Goal: Transaction & Acquisition: Purchase product/service

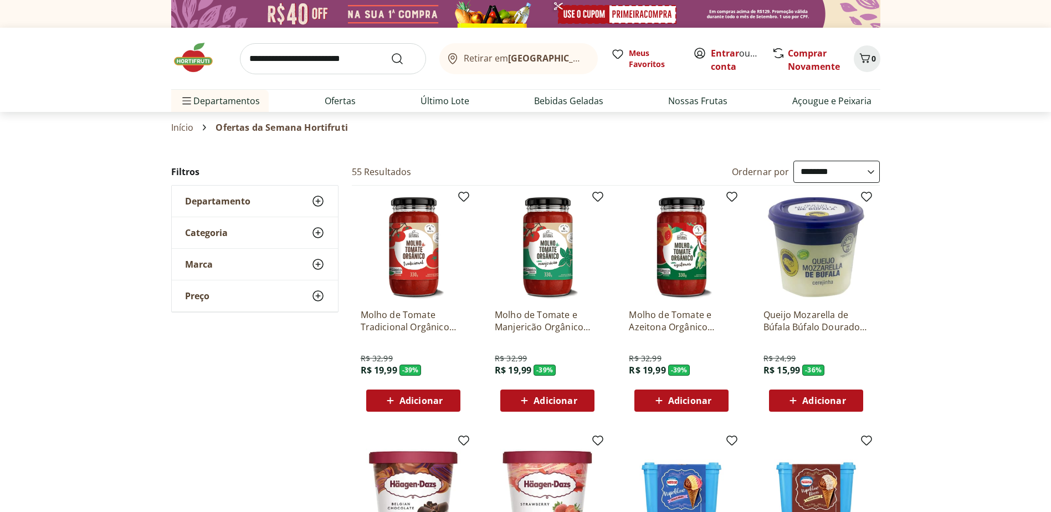
select select "**********"
click at [722, 55] on link "Entrar" at bounding box center [725, 53] width 28 height 12
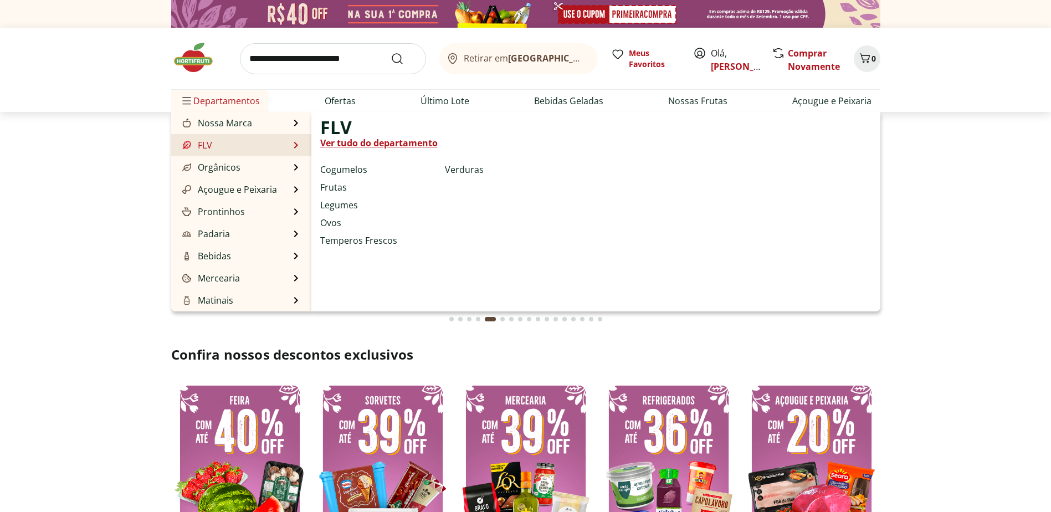
click at [216, 142] on li "FLV FLV Ver tudo do departamento Cogumelos Frutas Legumes Ovos Temperos Frescos…" at bounding box center [241, 145] width 140 height 22
click at [337, 187] on link "Frutas" at bounding box center [333, 187] width 27 height 13
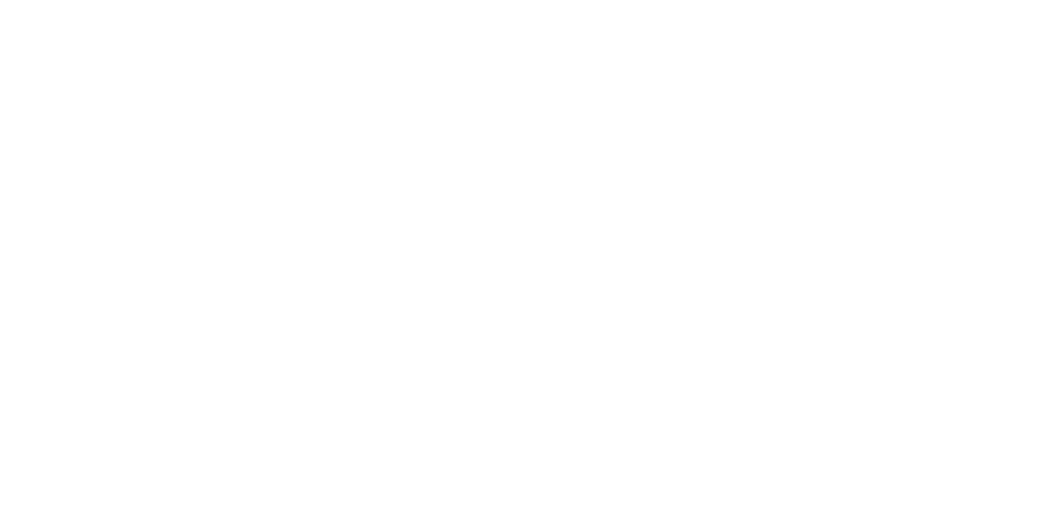
select select "**********"
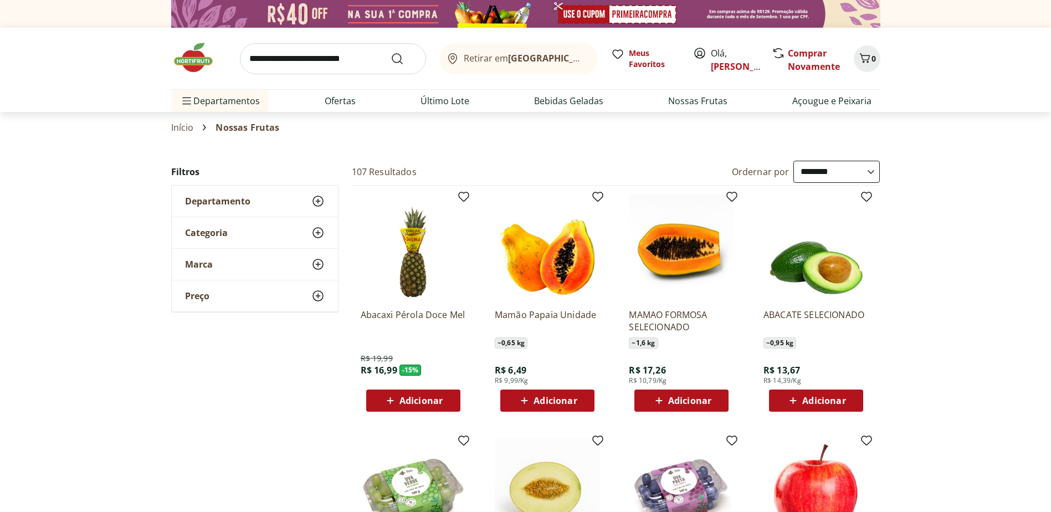
click at [523, 405] on icon at bounding box center [525, 400] width 14 height 13
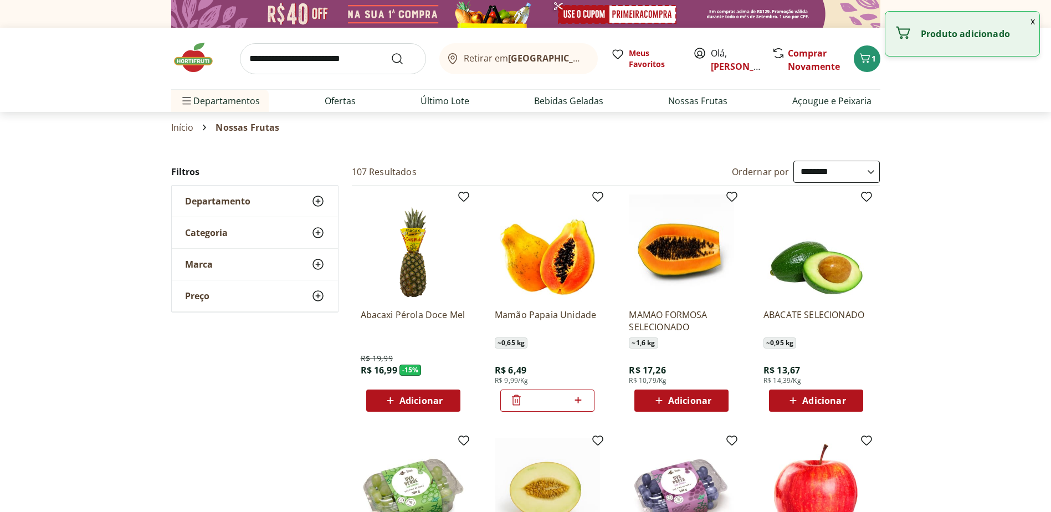
click at [582, 398] on icon at bounding box center [578, 400] width 14 height 13
type input "*"
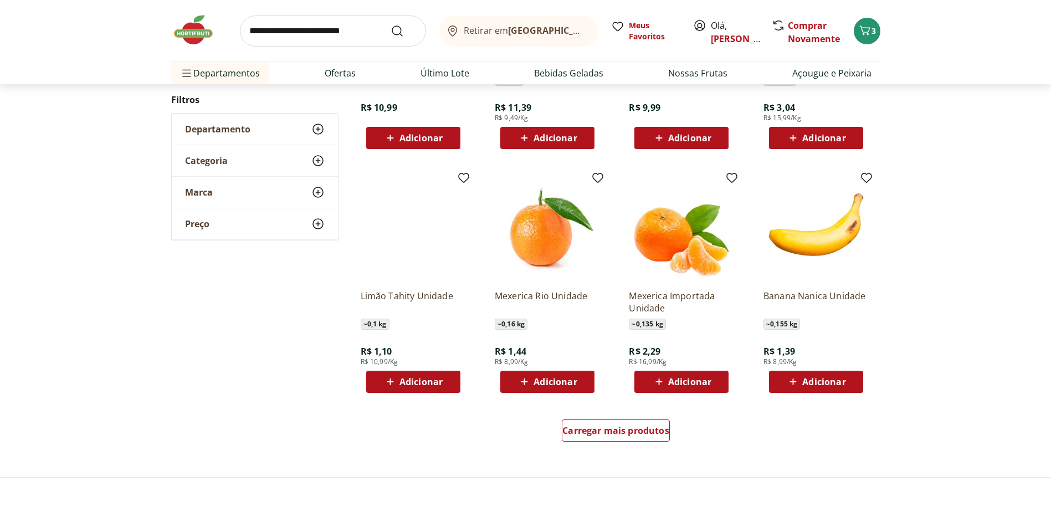
scroll to position [554, 0]
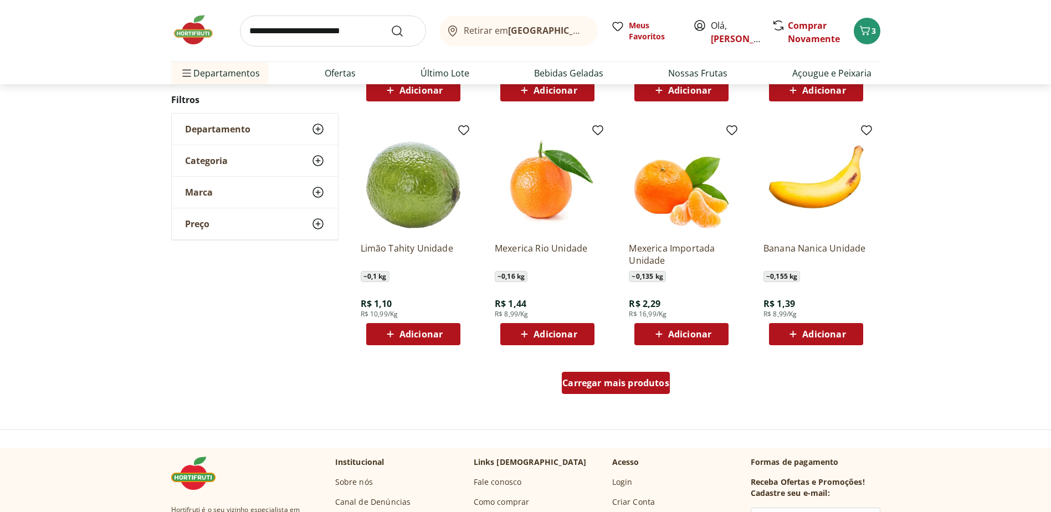
click at [641, 385] on span "Carregar mais produtos" at bounding box center [616, 383] width 107 height 9
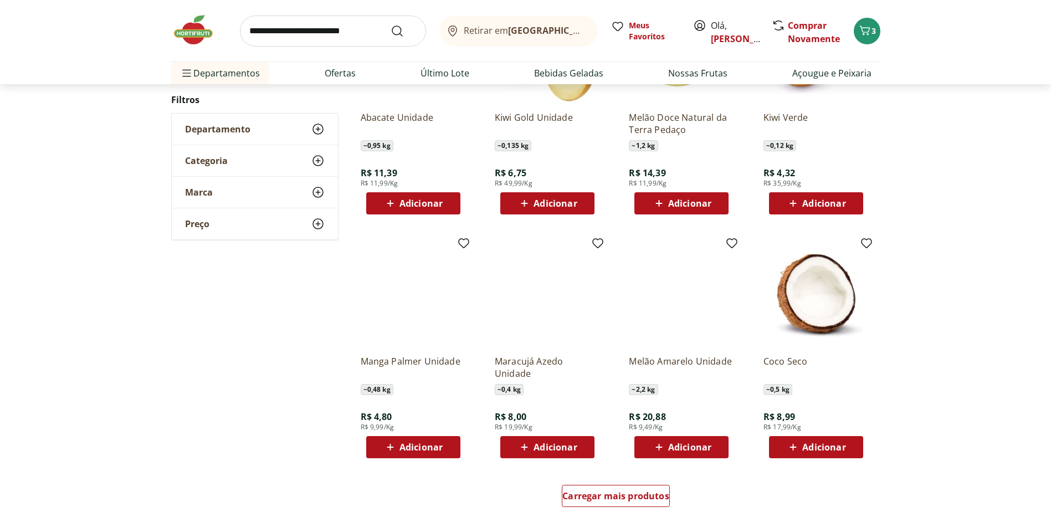
scroll to position [721, 0]
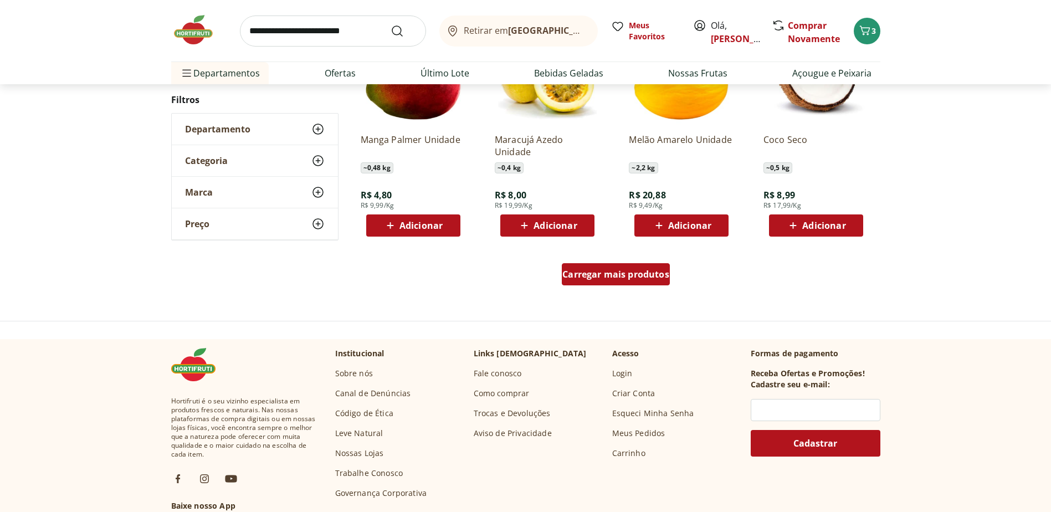
click at [609, 272] on span "Carregar mais produtos" at bounding box center [616, 274] width 107 height 9
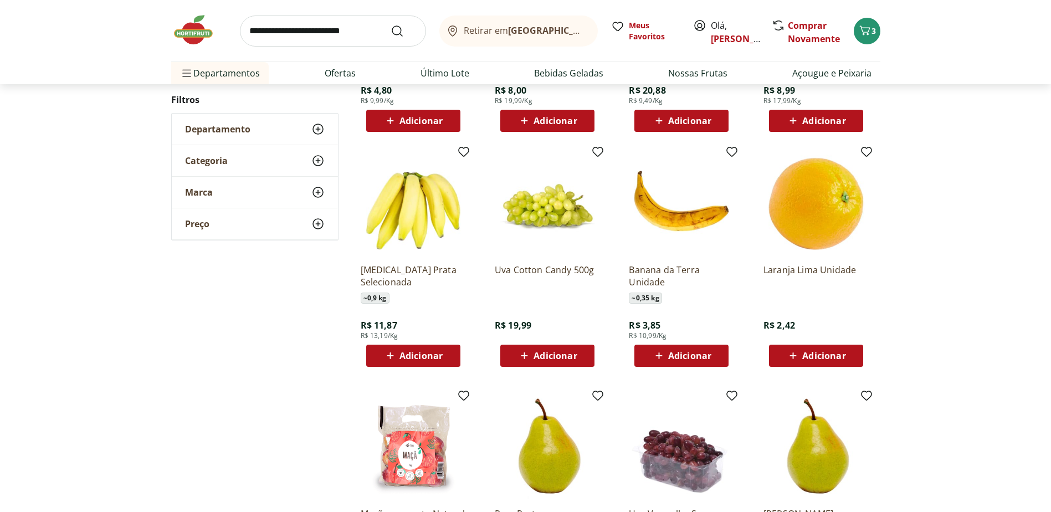
scroll to position [831, 0]
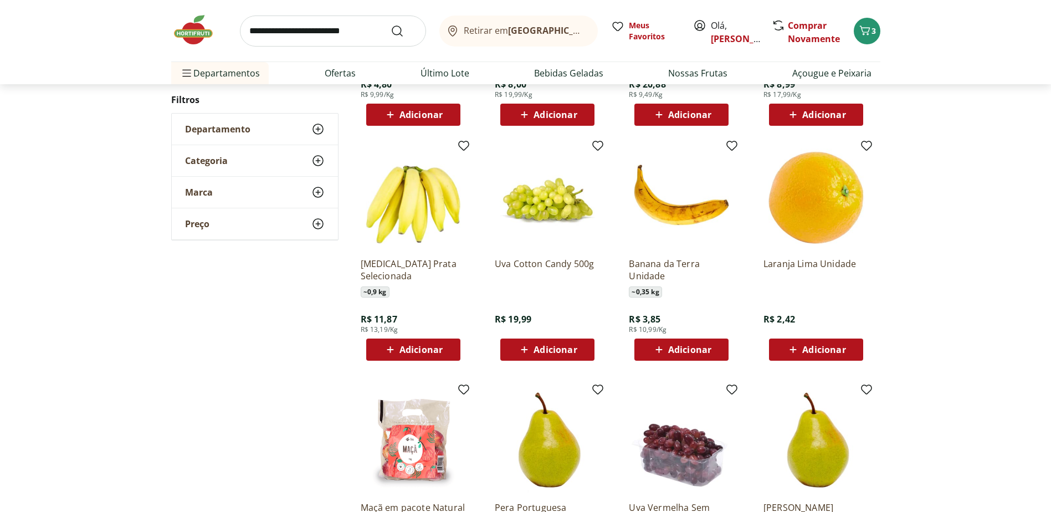
click at [412, 349] on span "Adicionar" at bounding box center [421, 349] width 43 height 9
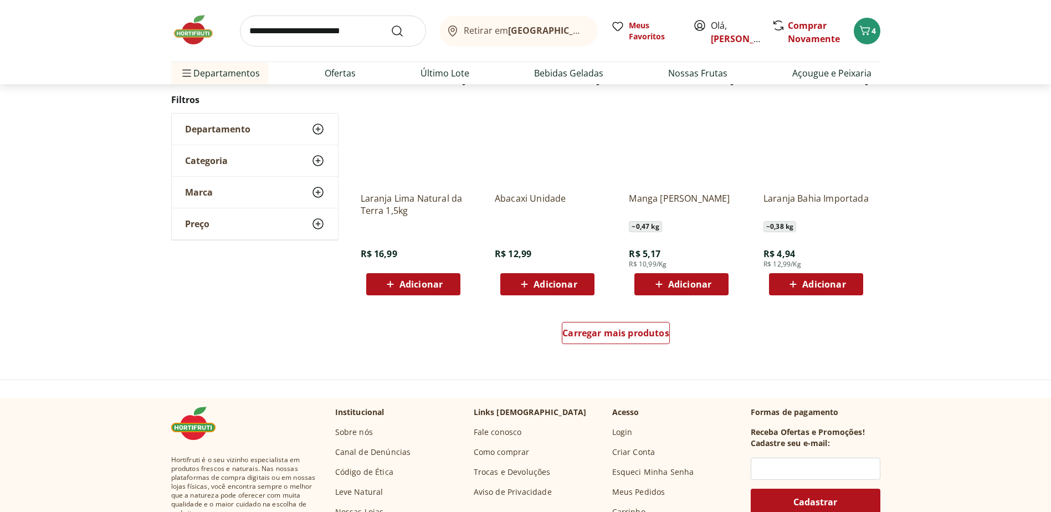
scroll to position [663, 0]
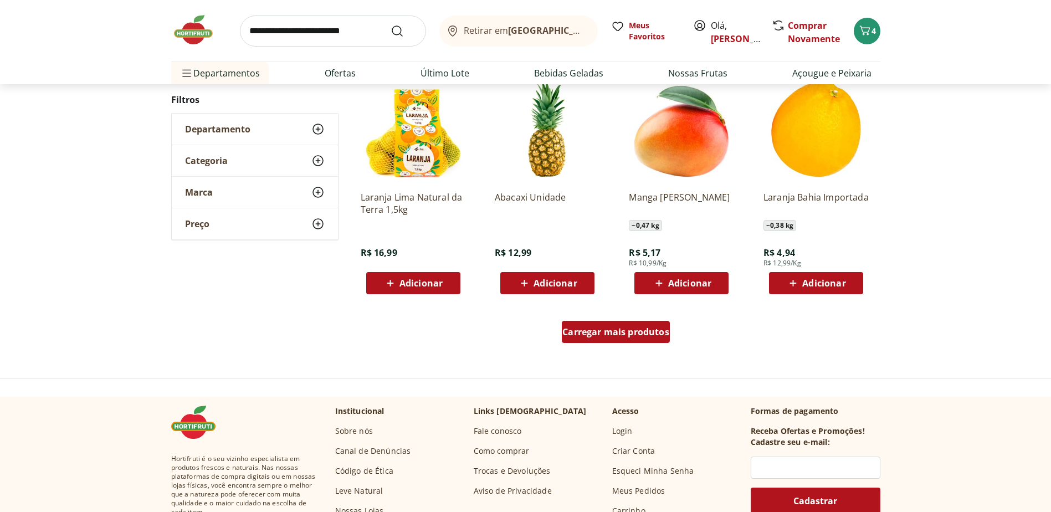
click at [634, 330] on span "Carregar mais produtos" at bounding box center [616, 332] width 107 height 9
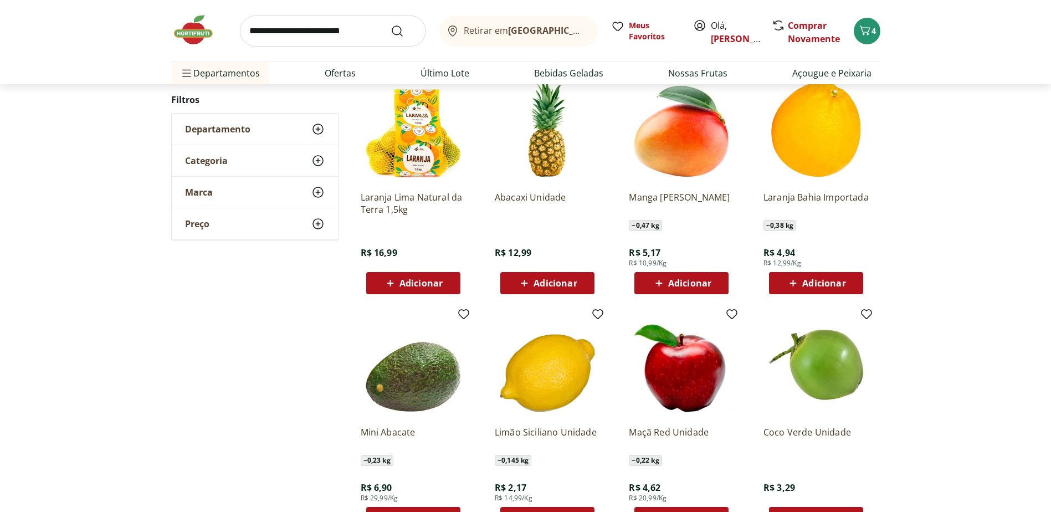
scroll to position [829, 0]
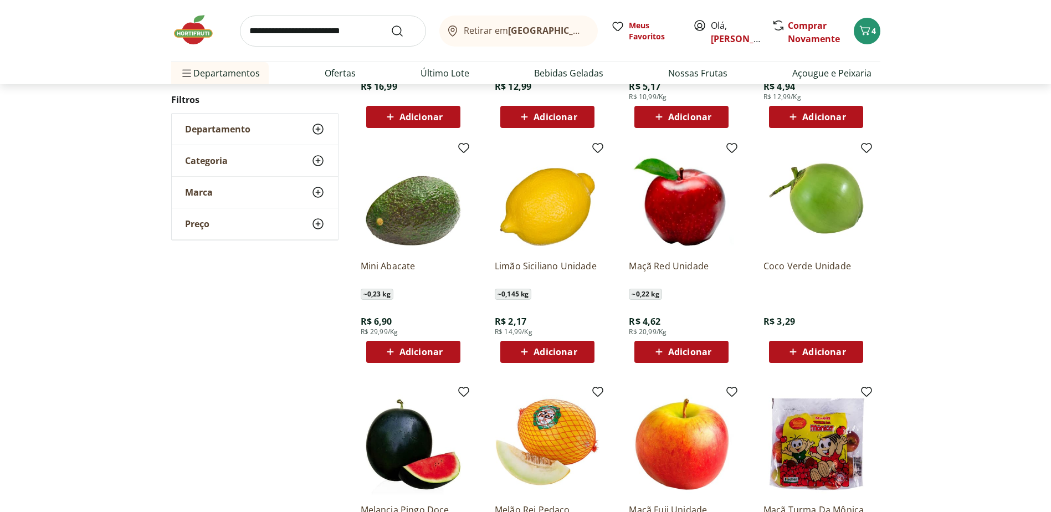
click at [387, 349] on icon at bounding box center [391, 351] width 14 height 13
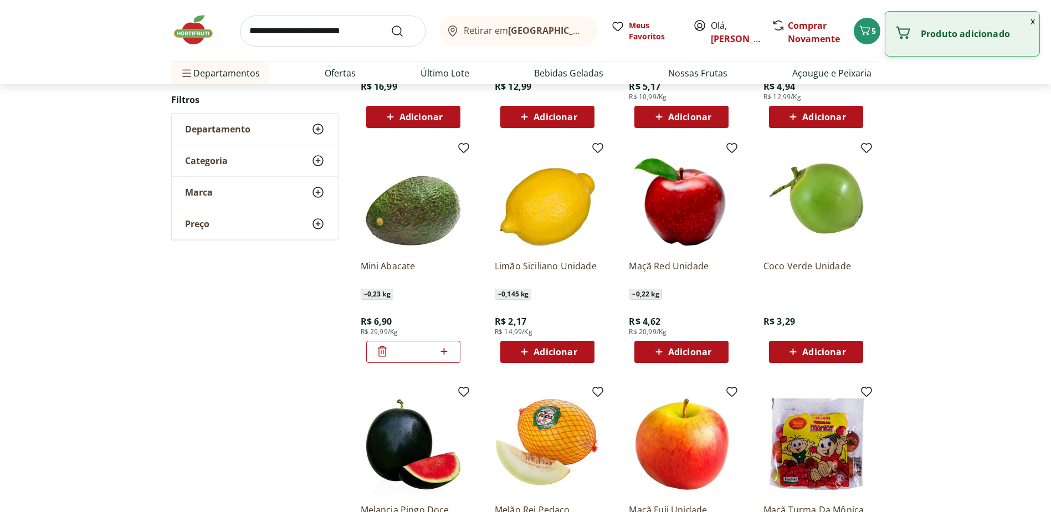
click at [387, 349] on icon at bounding box center [382, 351] width 13 height 13
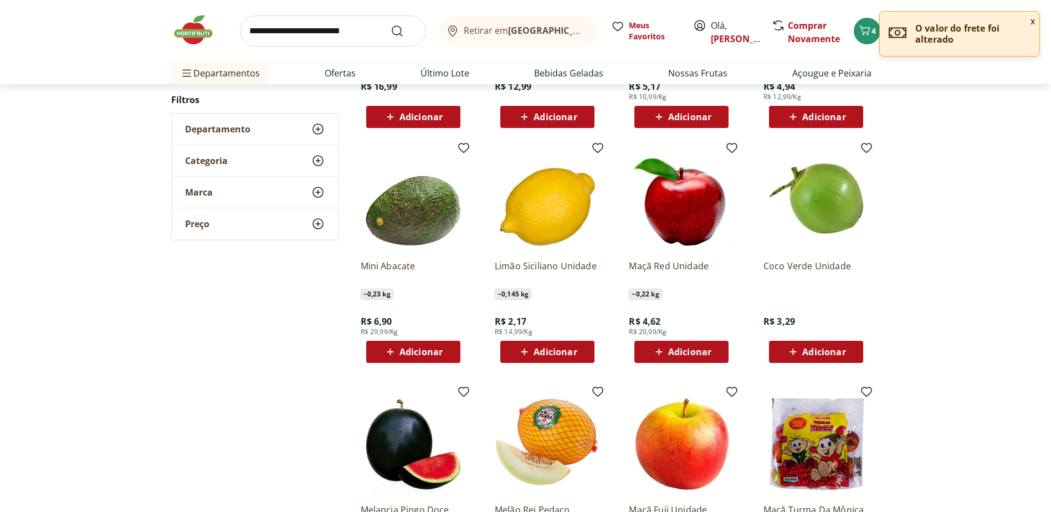
click at [392, 351] on icon at bounding box center [391, 351] width 14 height 13
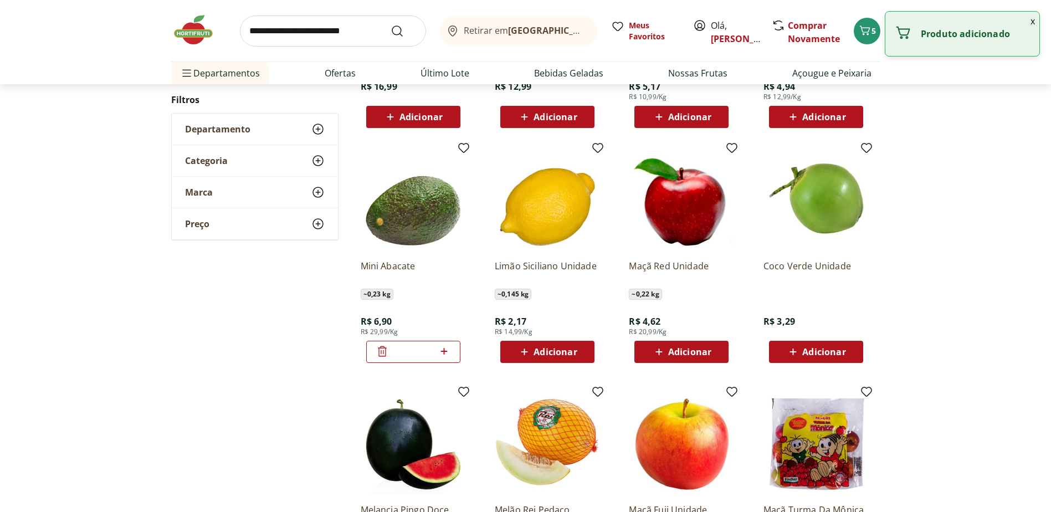
click at [445, 353] on icon at bounding box center [444, 351] width 14 height 13
type input "*"
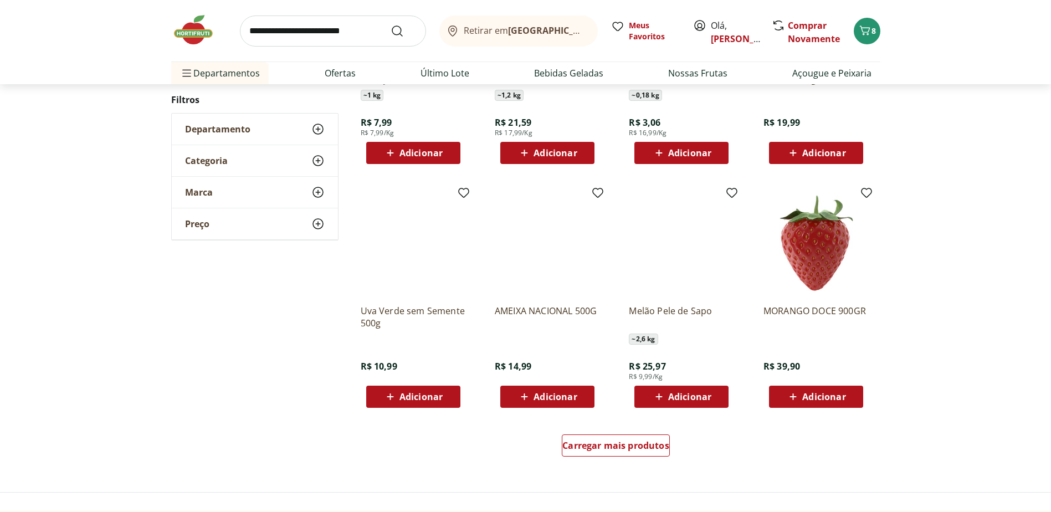
scroll to position [550, 0]
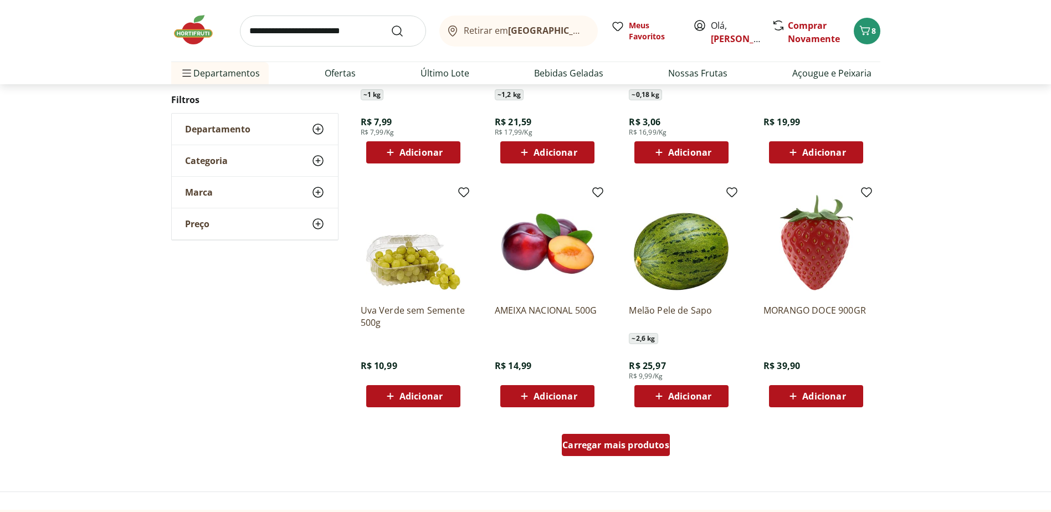
click at [640, 447] on span "Carregar mais produtos" at bounding box center [616, 445] width 107 height 9
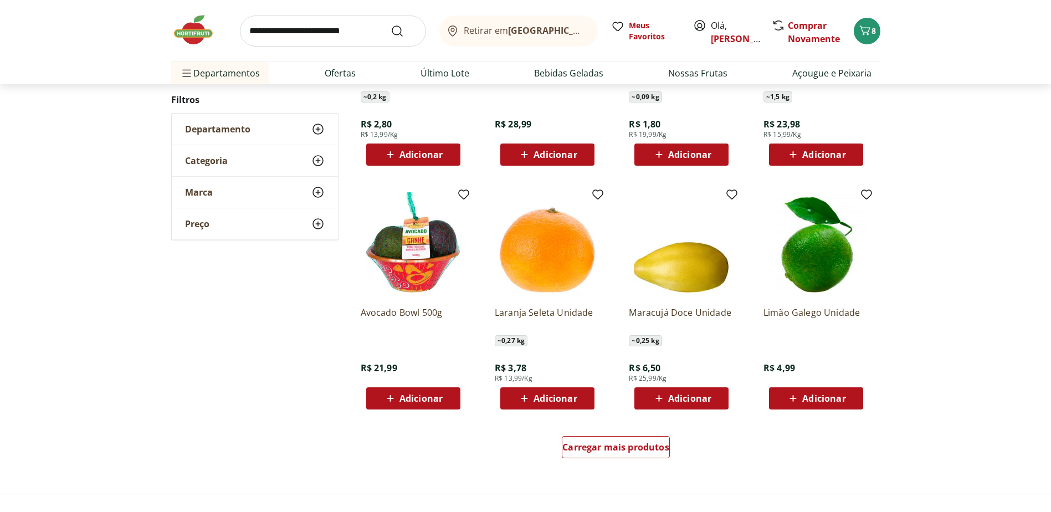
scroll to position [603, 0]
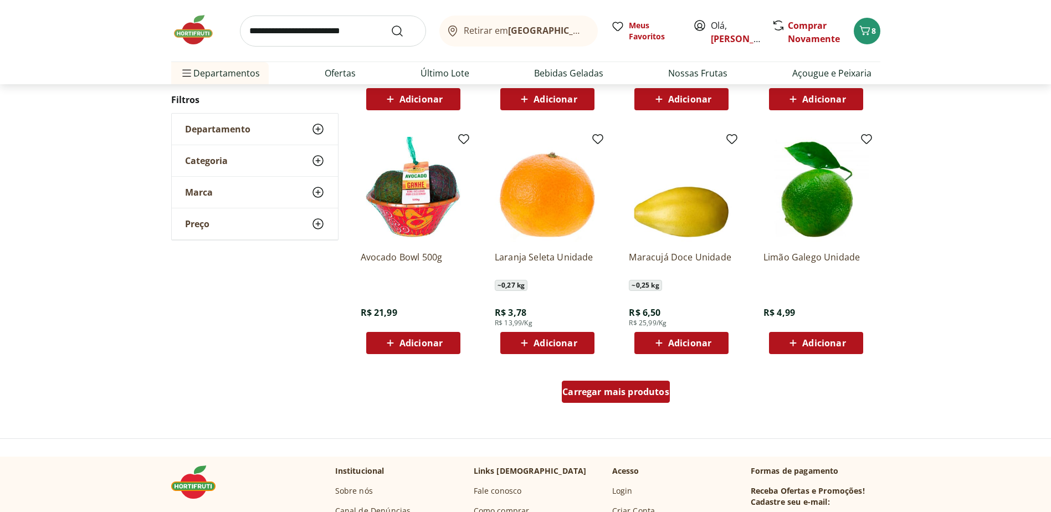
click at [590, 400] on div "Carregar mais produtos" at bounding box center [616, 392] width 108 height 22
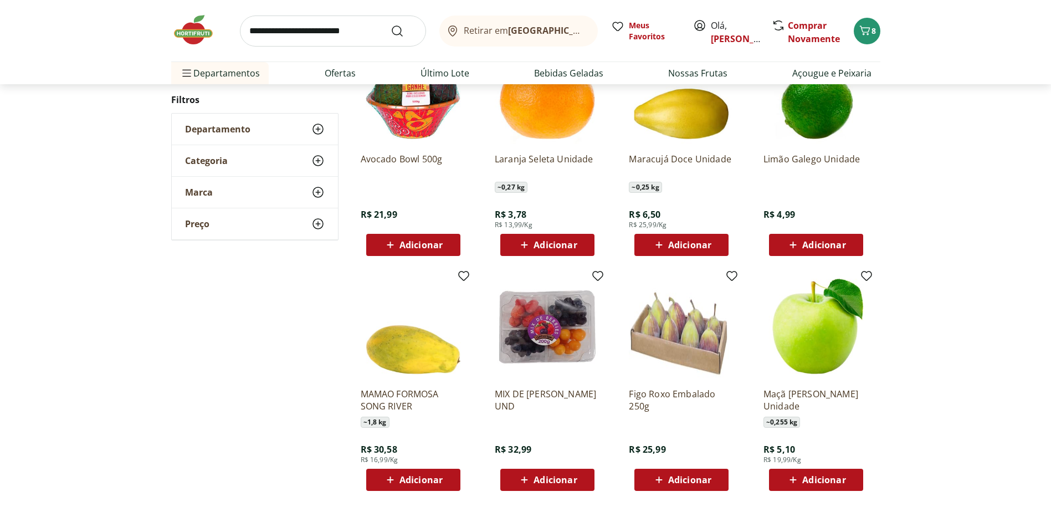
scroll to position [714, 0]
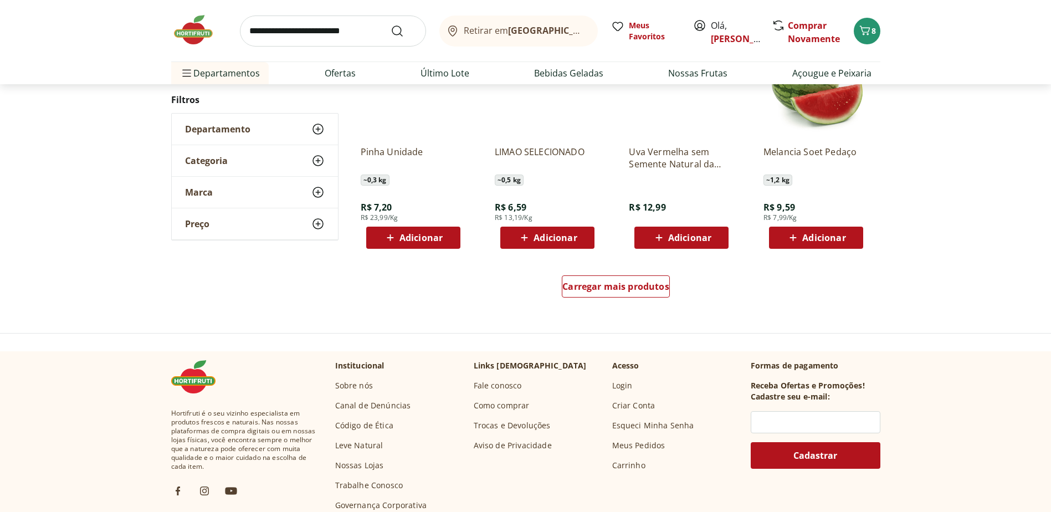
scroll to position [712, 0]
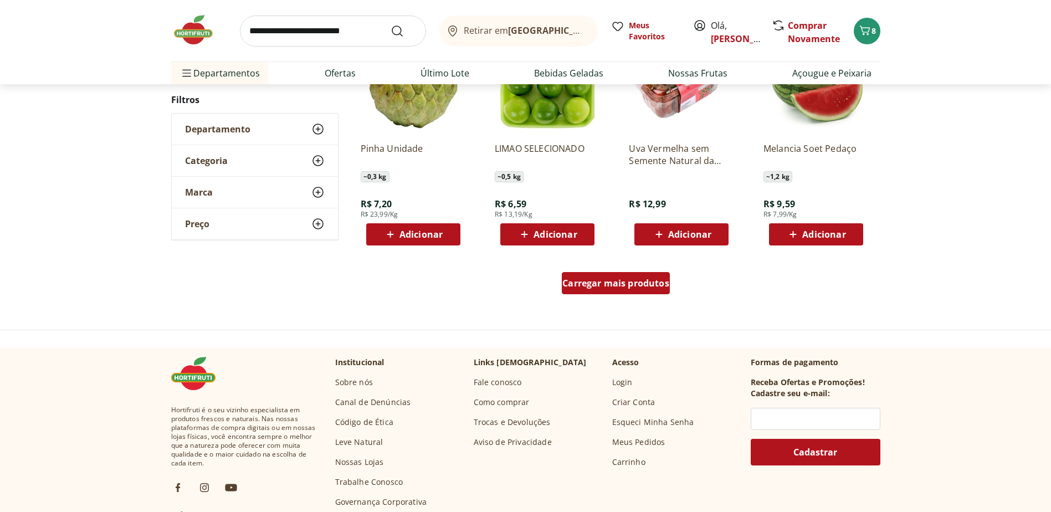
click at [637, 287] on span "Carregar mais produtos" at bounding box center [616, 283] width 107 height 9
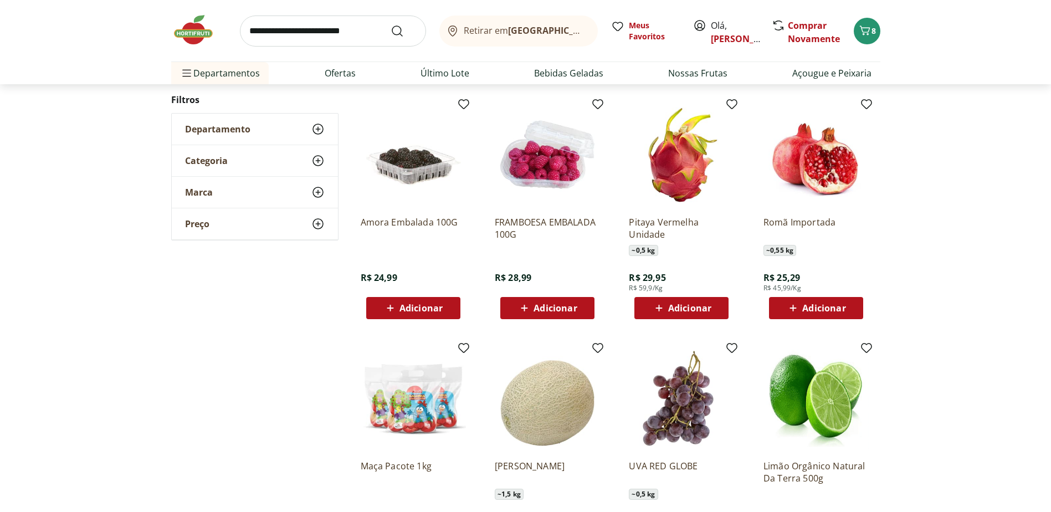
scroll to position [878, 0]
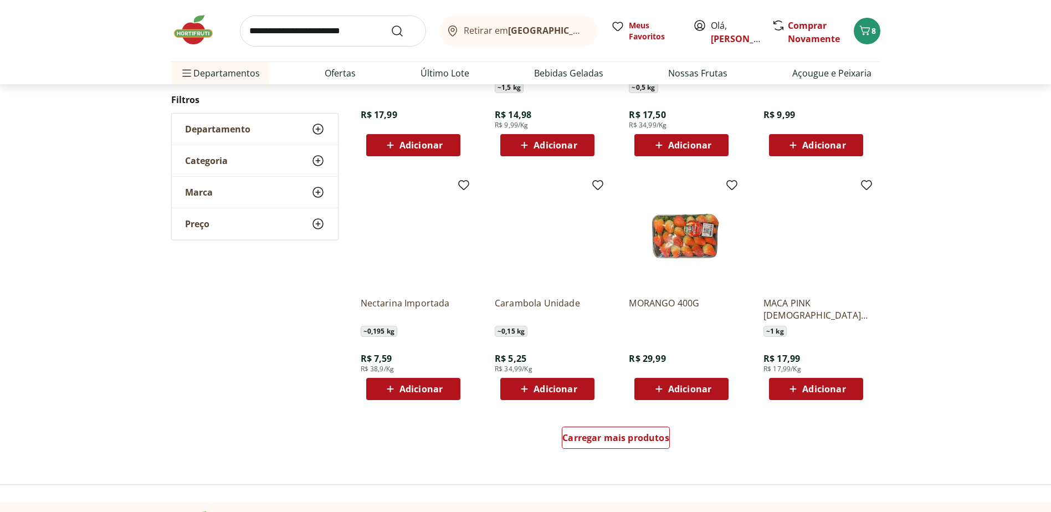
scroll to position [654, 0]
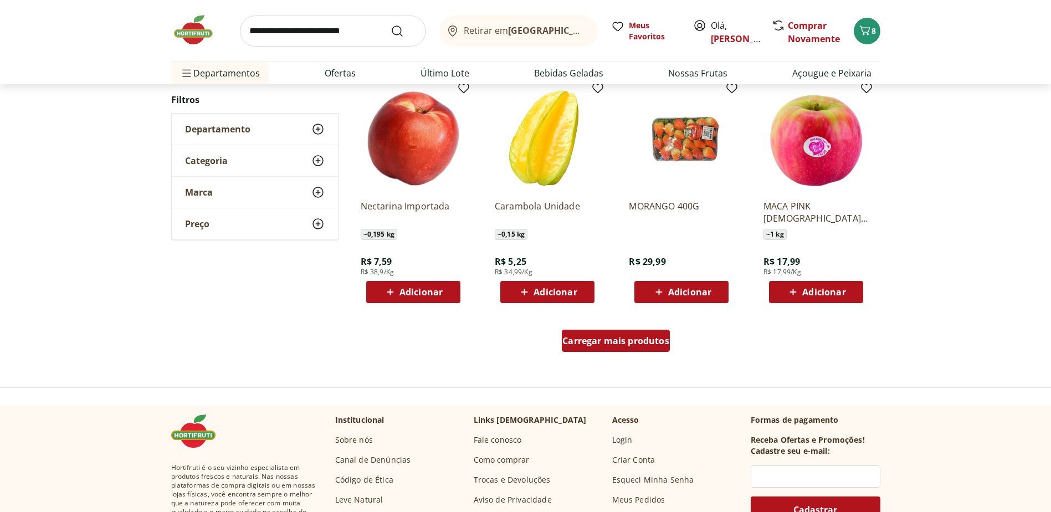
click at [624, 344] on span "Carregar mais produtos" at bounding box center [616, 340] width 107 height 9
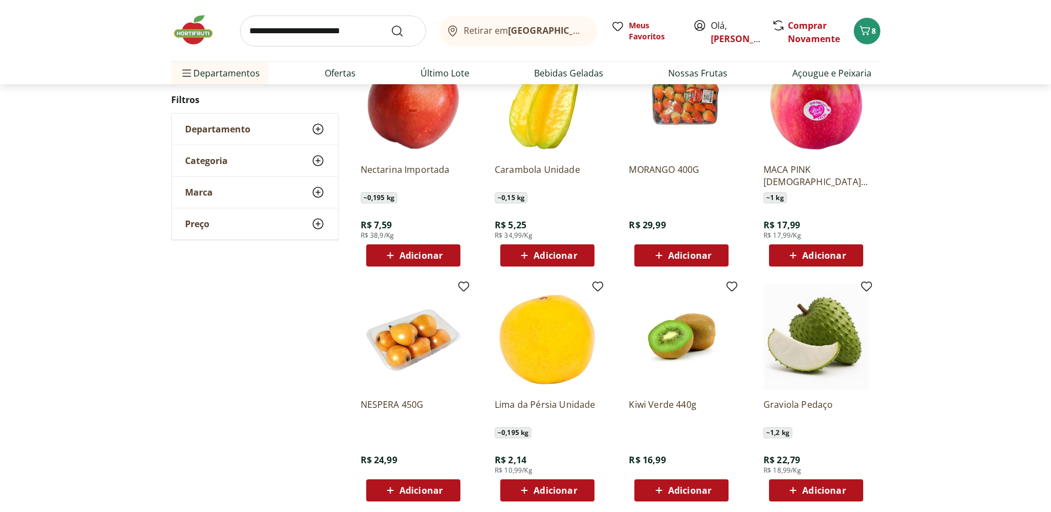
scroll to position [709, 0]
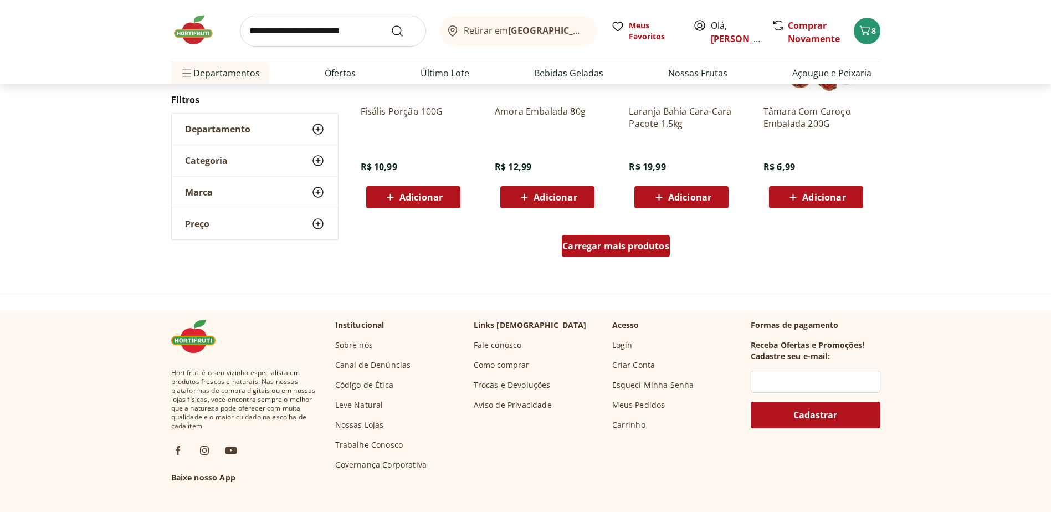
scroll to position [763, 0]
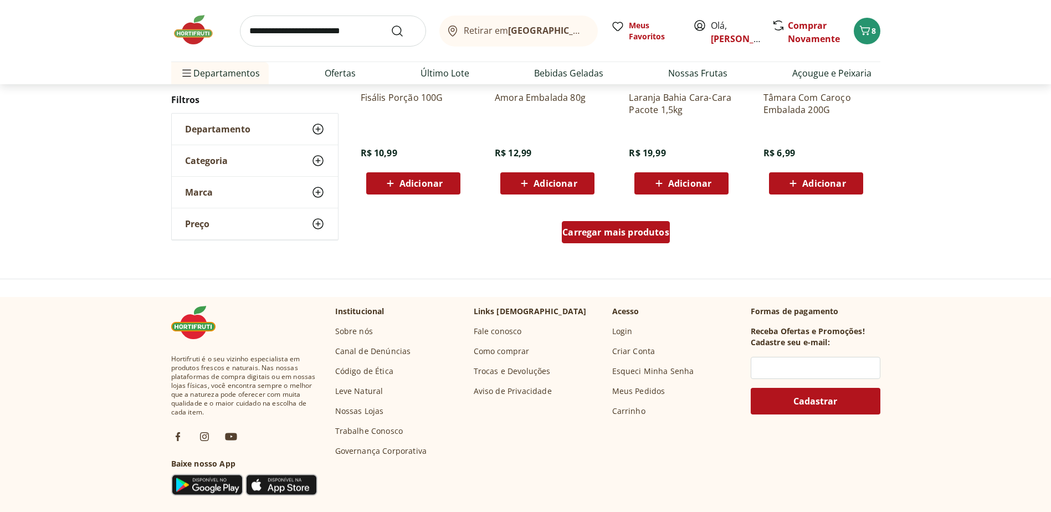
click at [628, 231] on span "Carregar mais produtos" at bounding box center [616, 232] width 107 height 9
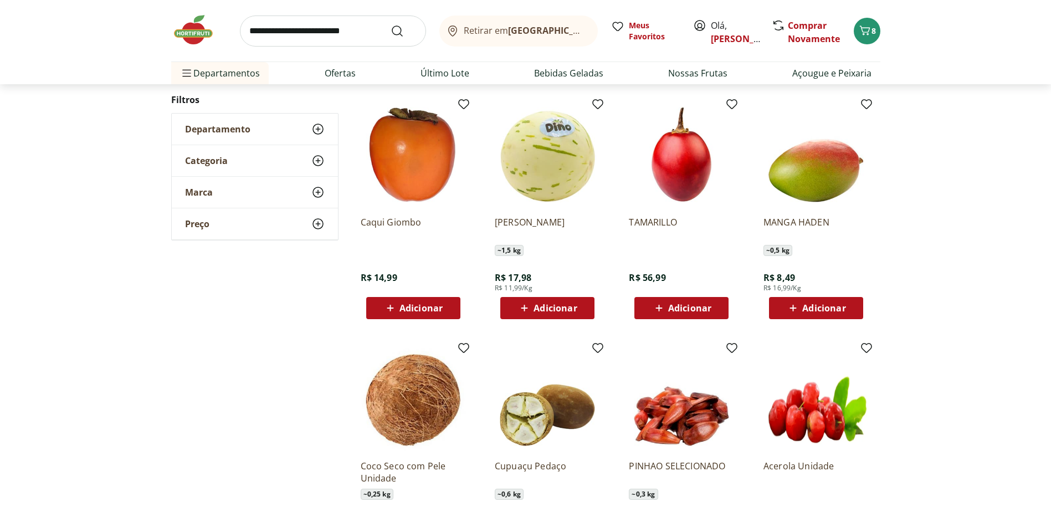
scroll to position [874, 0]
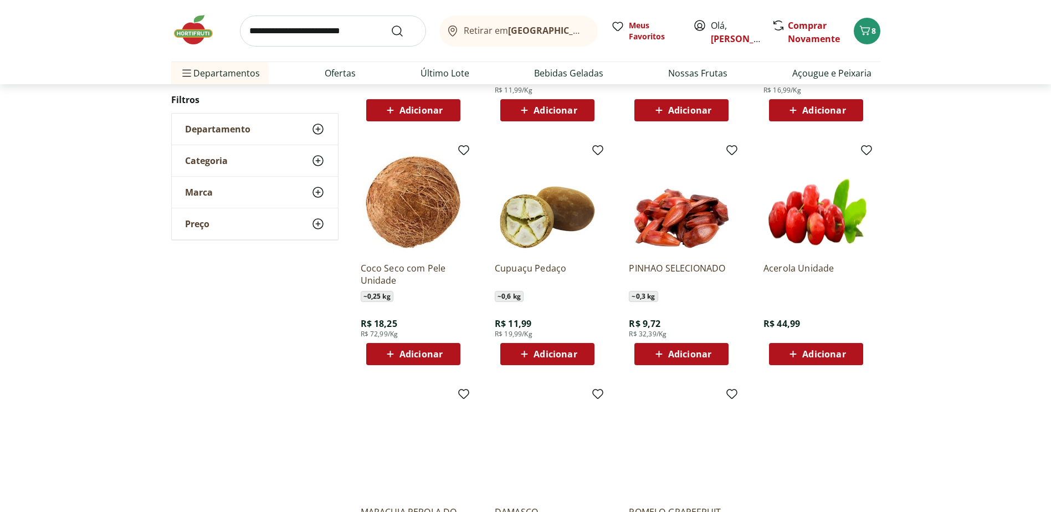
scroll to position [317, 0]
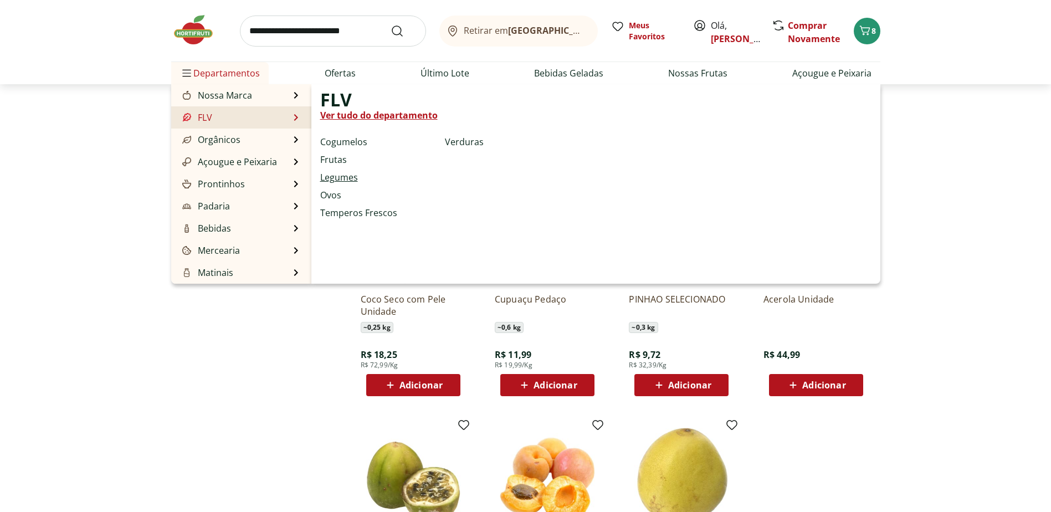
click at [346, 177] on link "Legumes" at bounding box center [339, 177] width 38 height 13
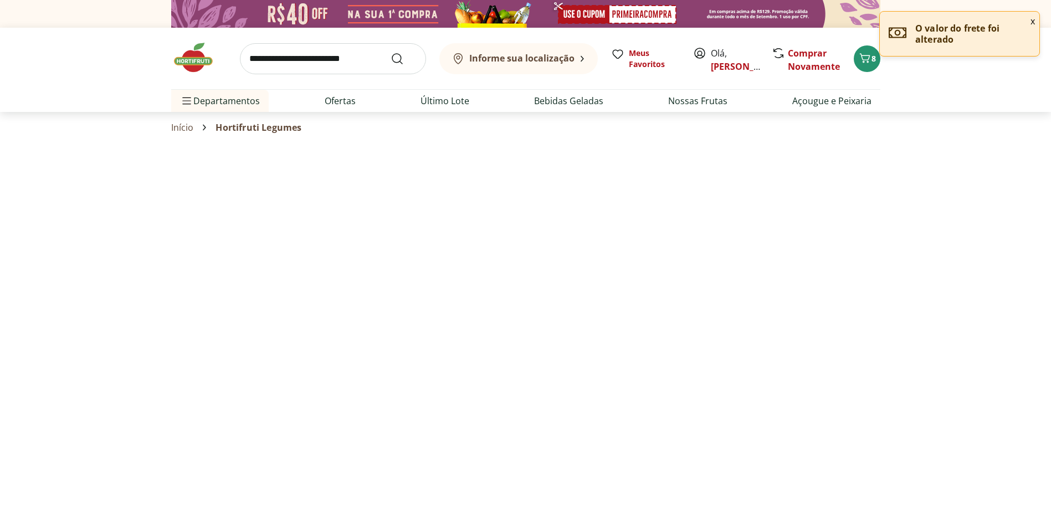
select select "**********"
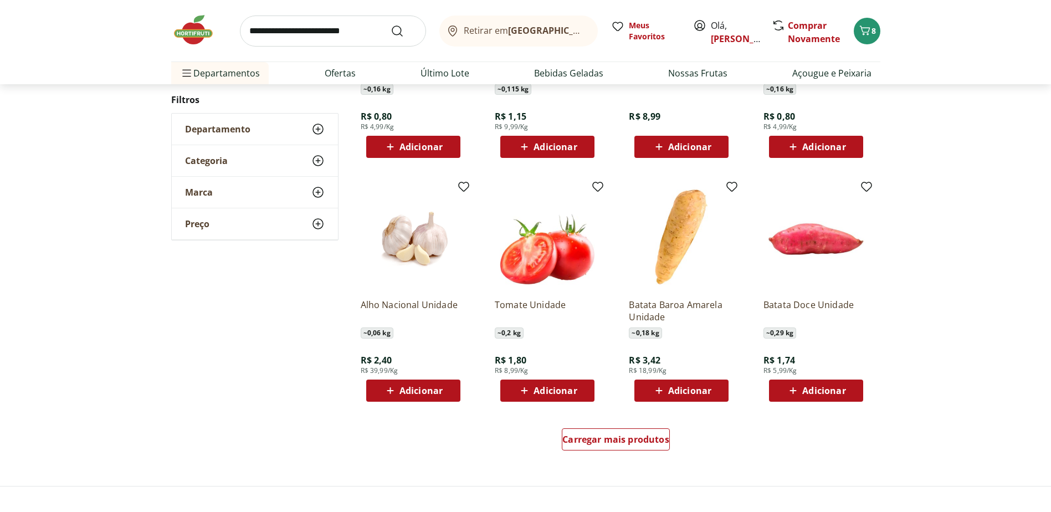
scroll to position [499, 0]
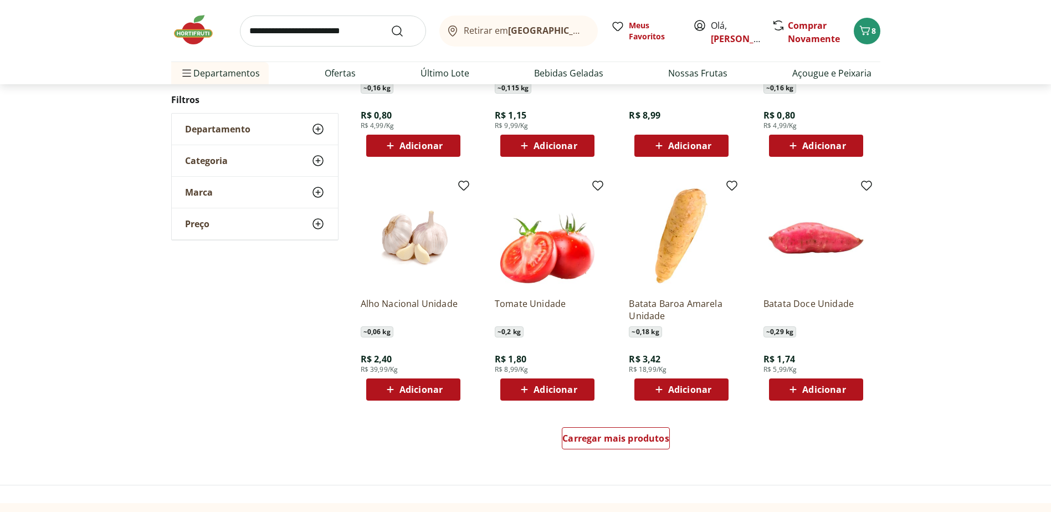
click at [795, 390] on icon at bounding box center [793, 389] width 7 height 7
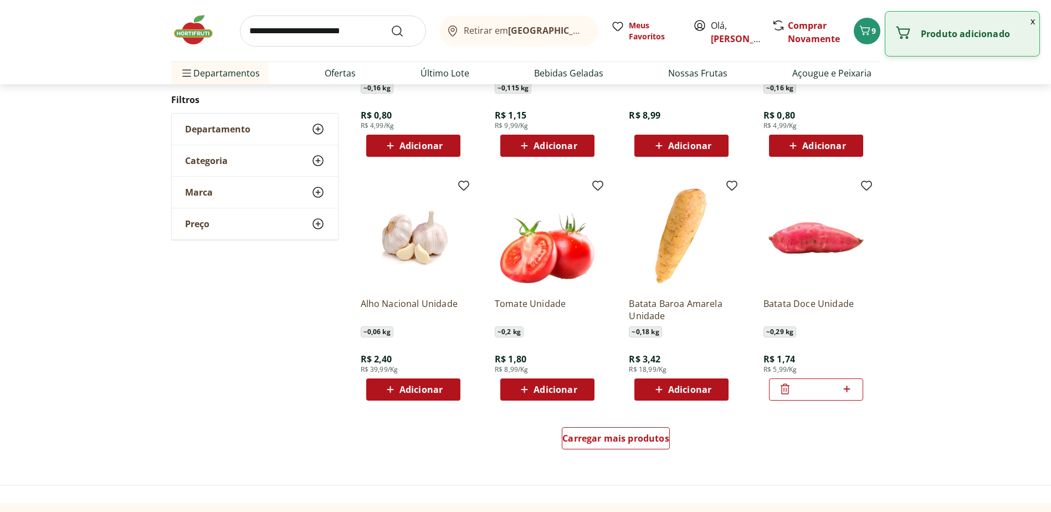
click at [847, 388] on icon at bounding box center [847, 389] width 7 height 7
type input "*"
click at [631, 442] on span "Carregar mais produtos" at bounding box center [616, 438] width 107 height 9
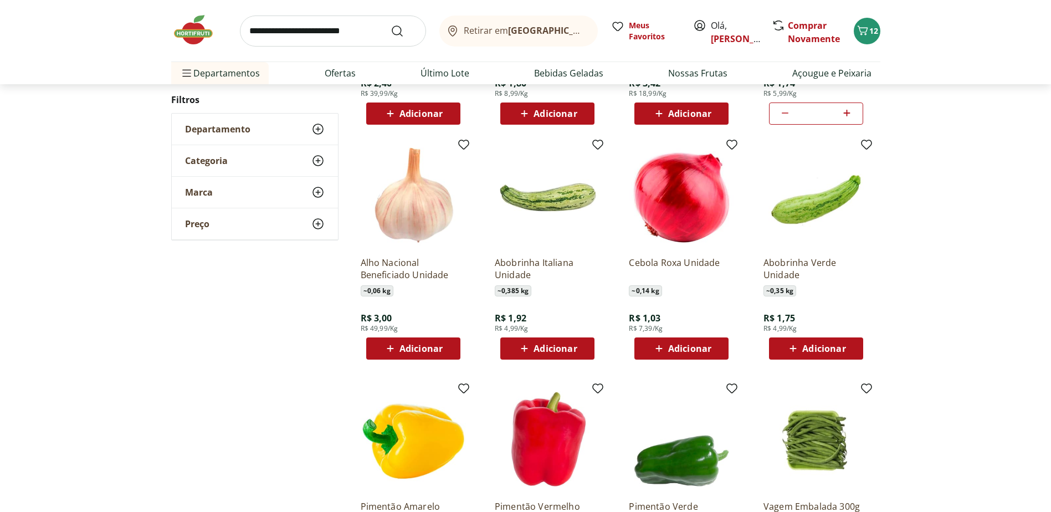
scroll to position [776, 0]
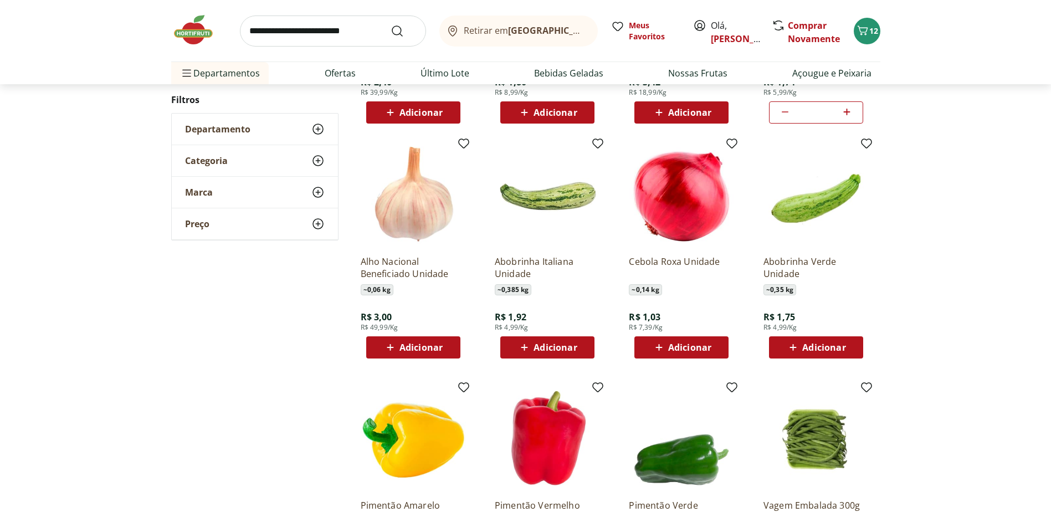
click at [526, 348] on icon at bounding box center [525, 347] width 7 height 7
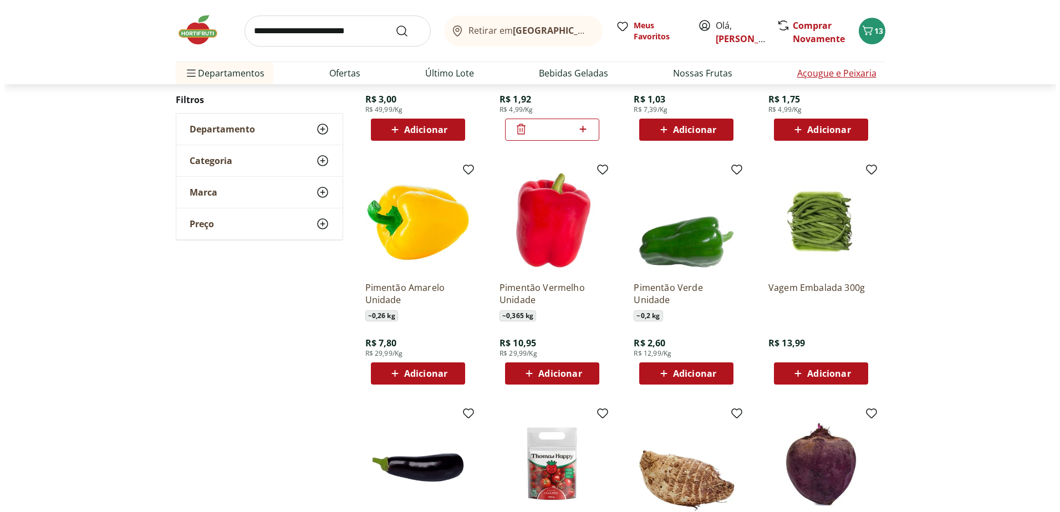
scroll to position [166, 0]
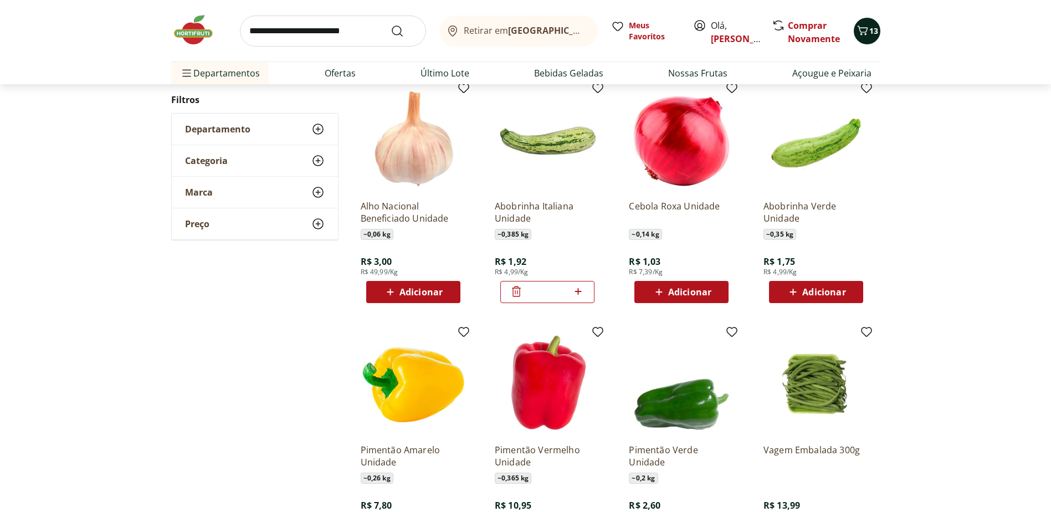
click at [865, 33] on icon "Carrinho" at bounding box center [862, 30] width 13 height 13
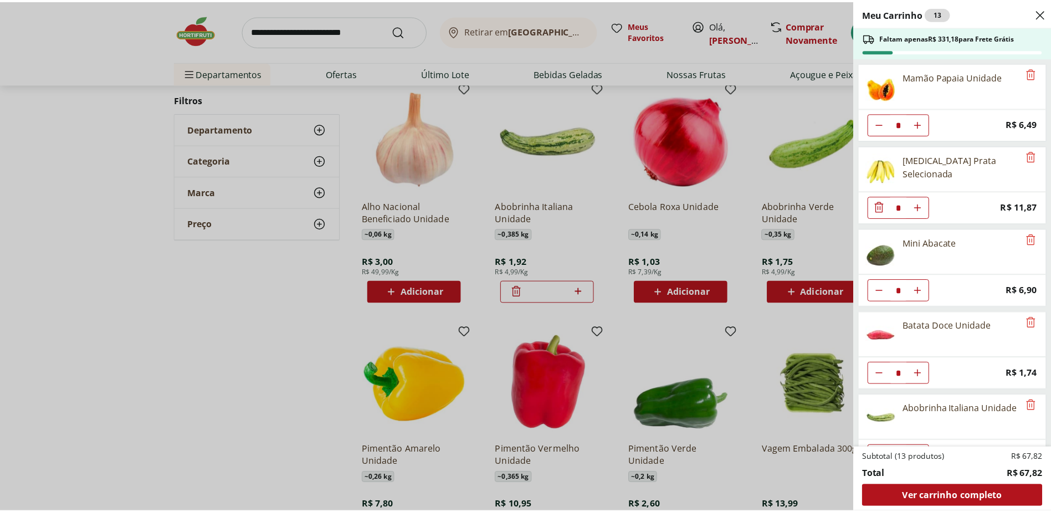
scroll to position [30, 0]
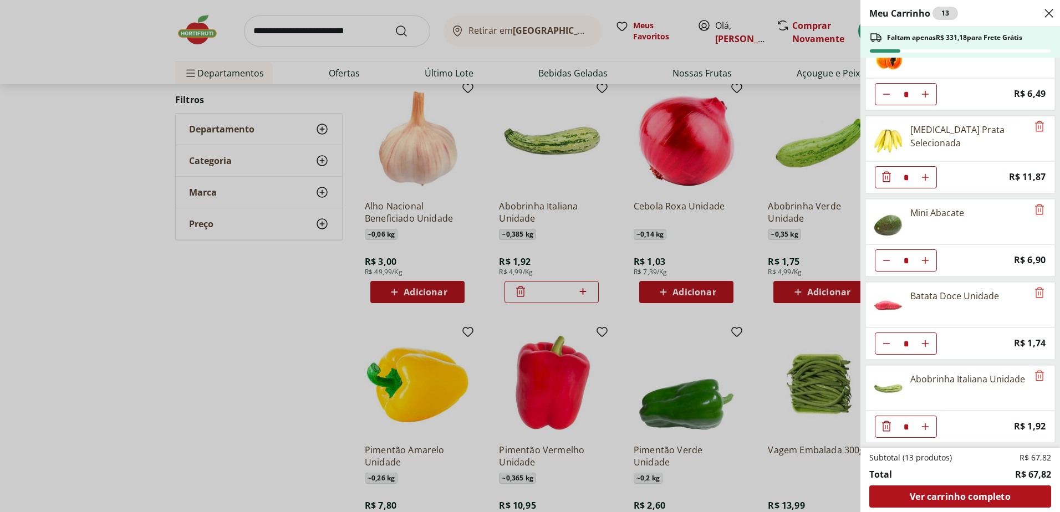
click at [147, 346] on div "Meu Carrinho 13 Faltam apenas R$ 331,18 para Frete Grátis Mamão Papaia Unidade …" at bounding box center [530, 256] width 1060 height 512
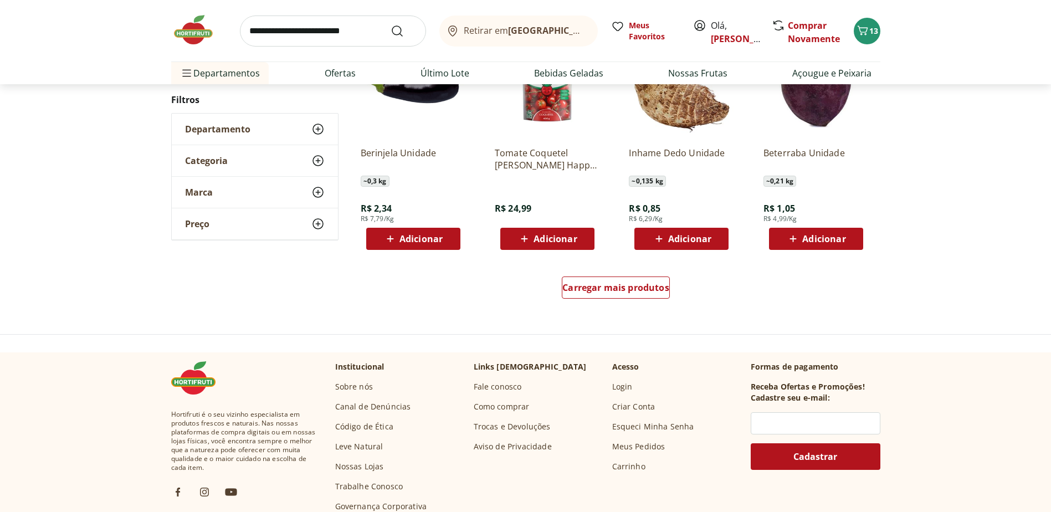
scroll to position [721, 0]
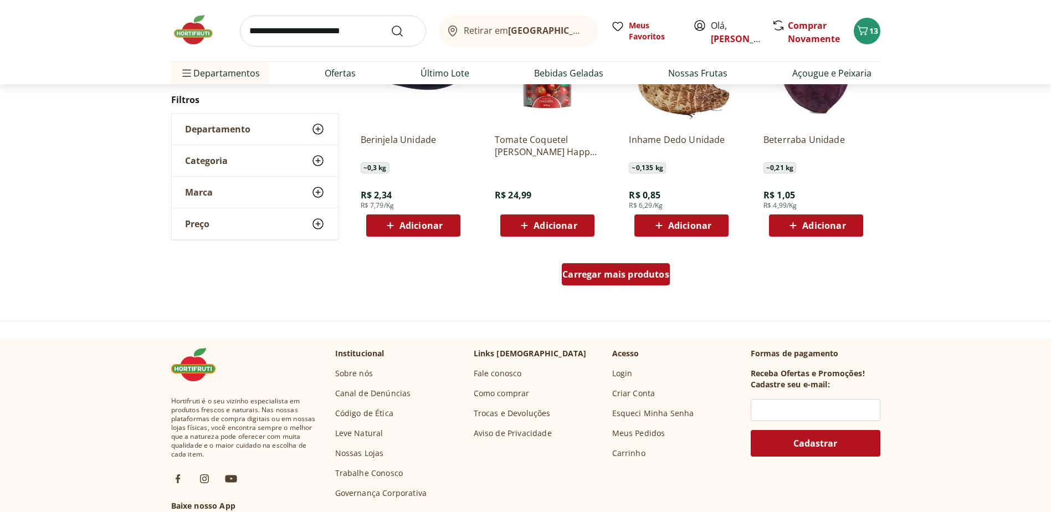
click at [621, 273] on span "Carregar mais produtos" at bounding box center [616, 274] width 107 height 9
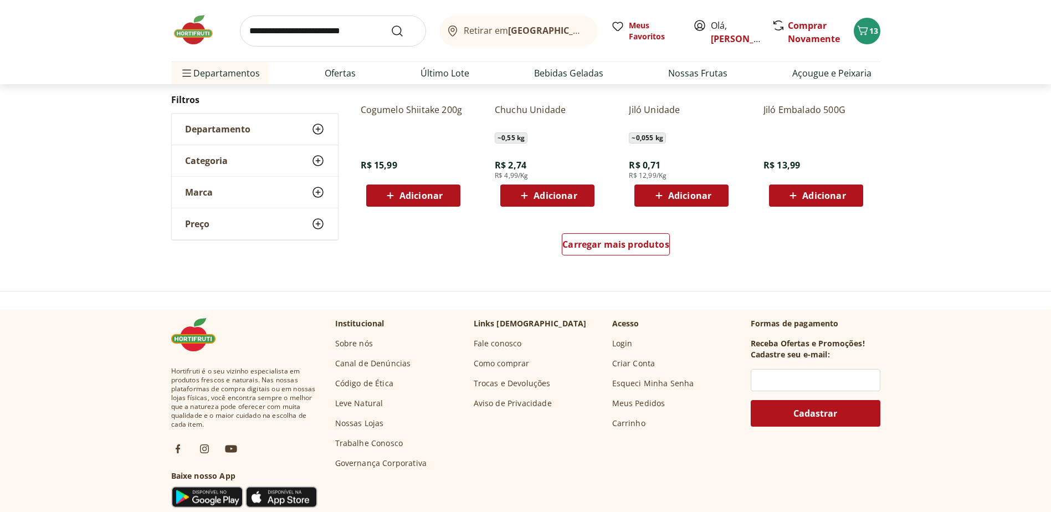
scroll to position [774, 0]
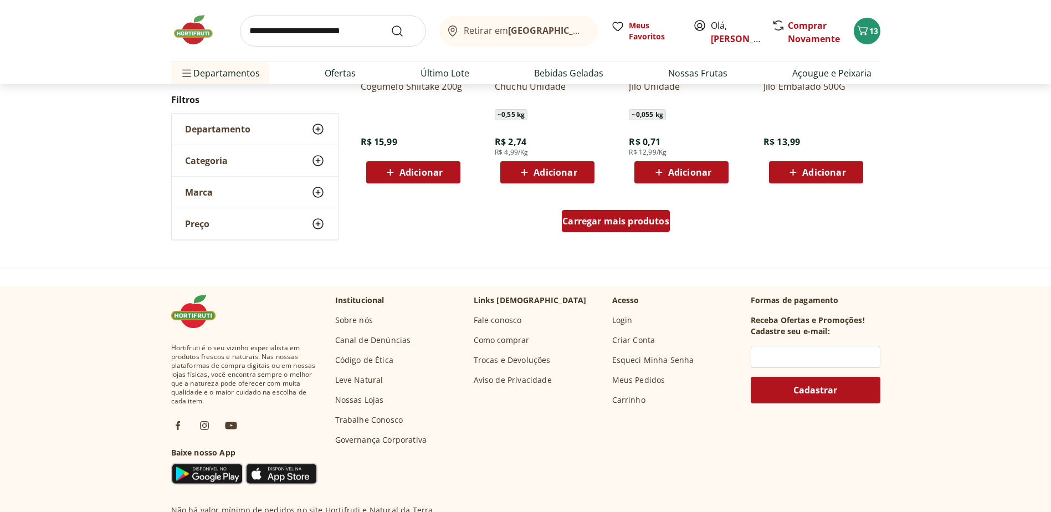
click at [625, 217] on span "Carregar mais produtos" at bounding box center [616, 221] width 107 height 9
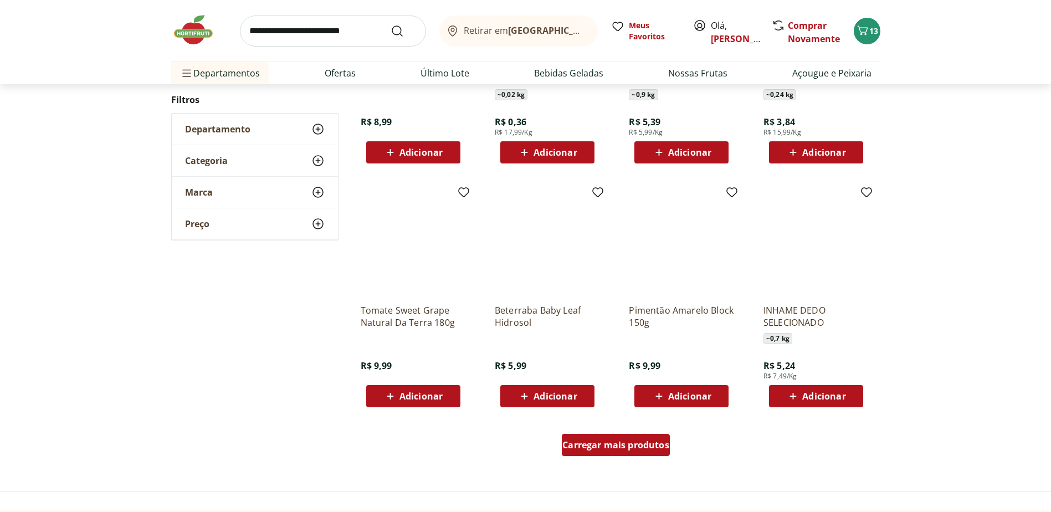
scroll to position [661, 0]
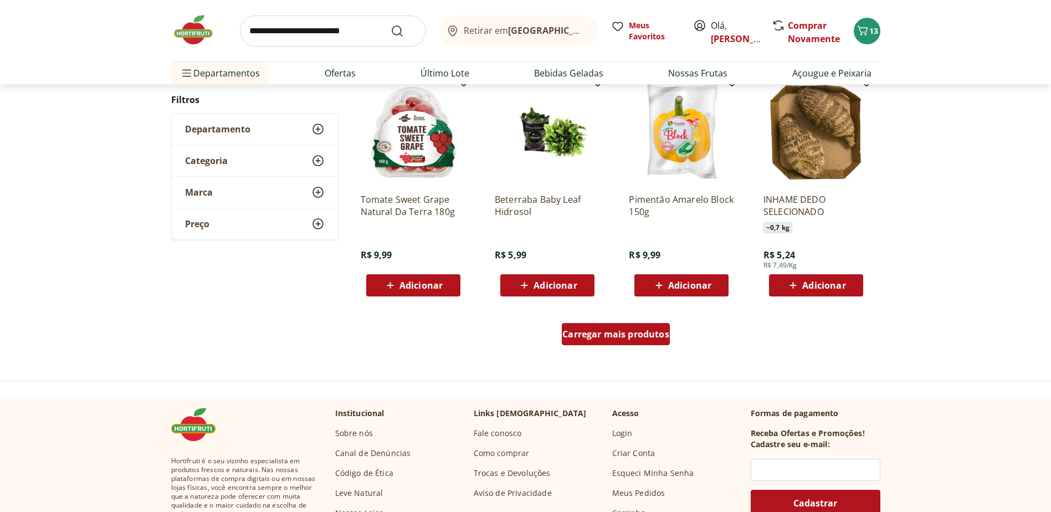
click at [616, 336] on span "Carregar mais produtos" at bounding box center [616, 334] width 107 height 9
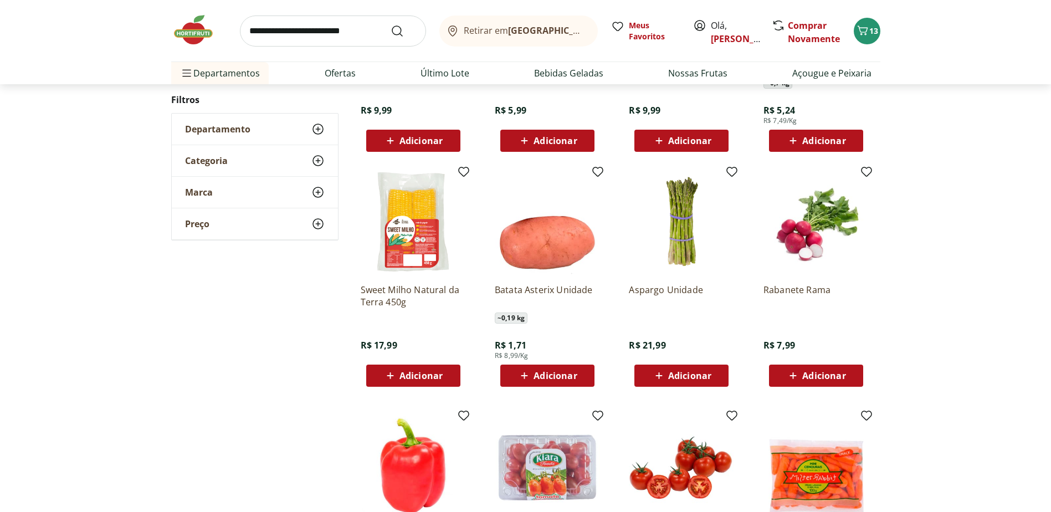
scroll to position [827, 0]
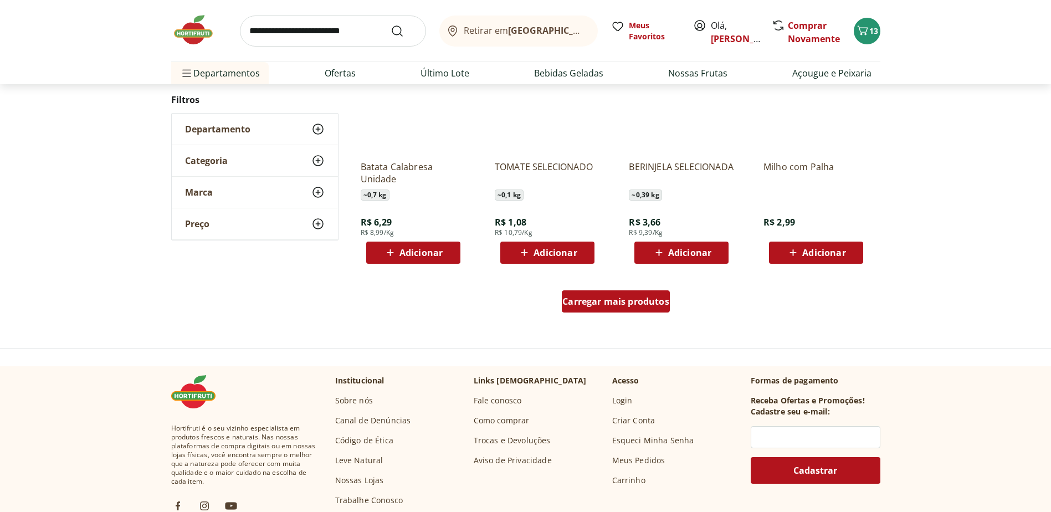
scroll to position [769, 0]
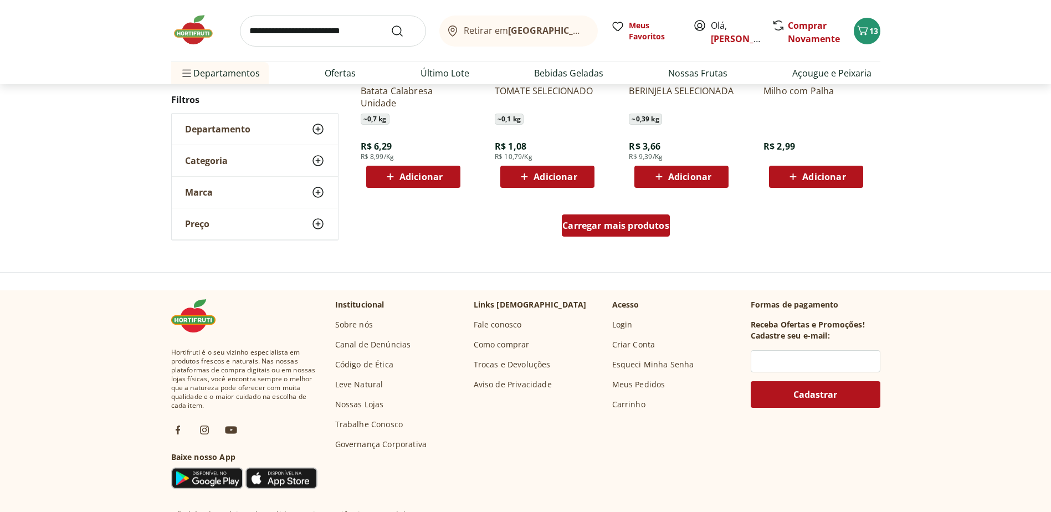
click at [615, 228] on span "Carregar mais produtos" at bounding box center [616, 225] width 107 height 9
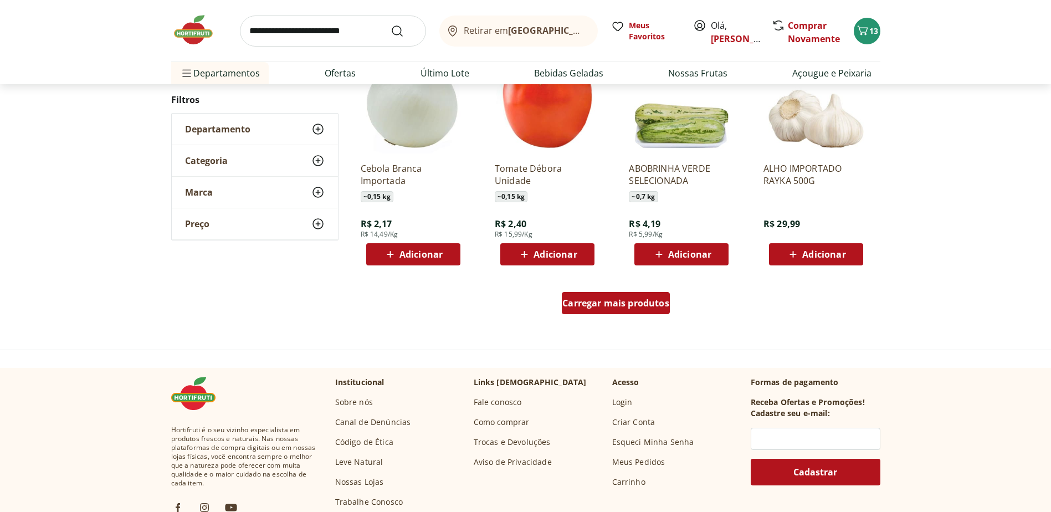
scroll to position [712, 0]
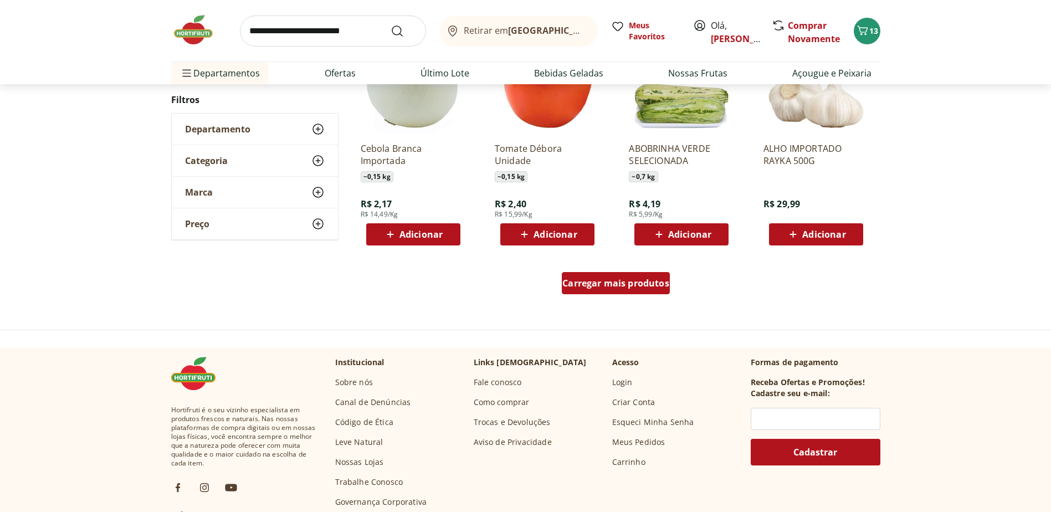
click at [614, 281] on span "Carregar mais produtos" at bounding box center [616, 283] width 107 height 9
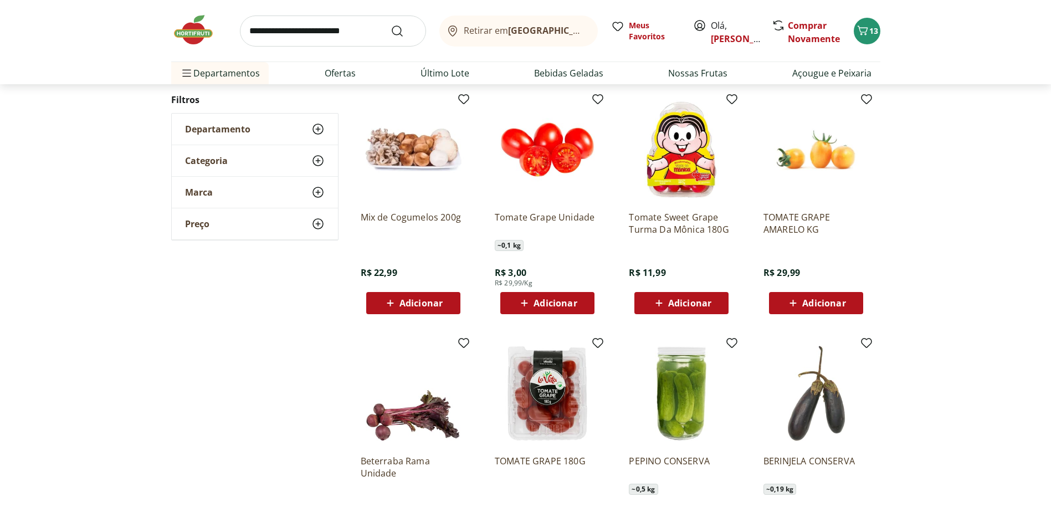
scroll to position [266, 0]
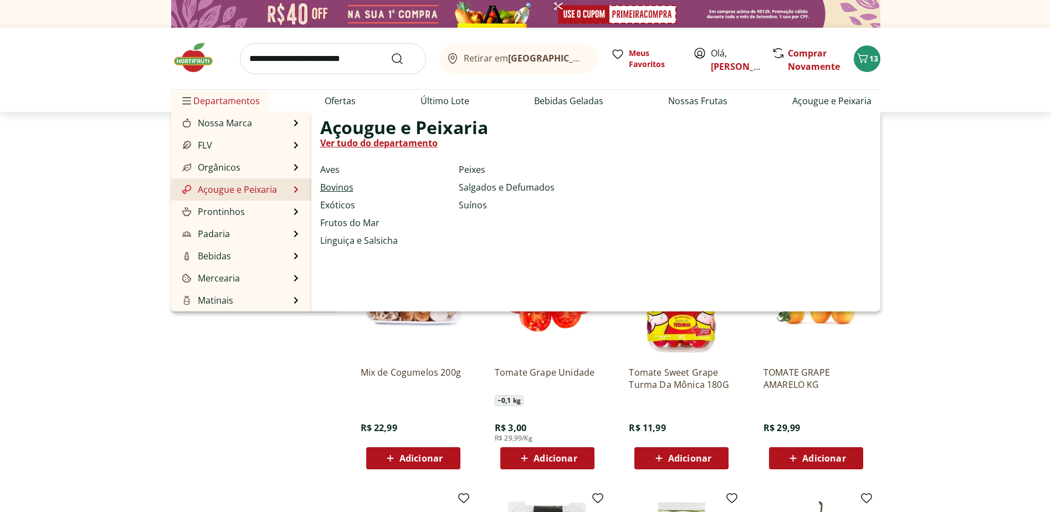
click at [341, 184] on link "Bovinos" at bounding box center [336, 187] width 33 height 13
select select "**********"
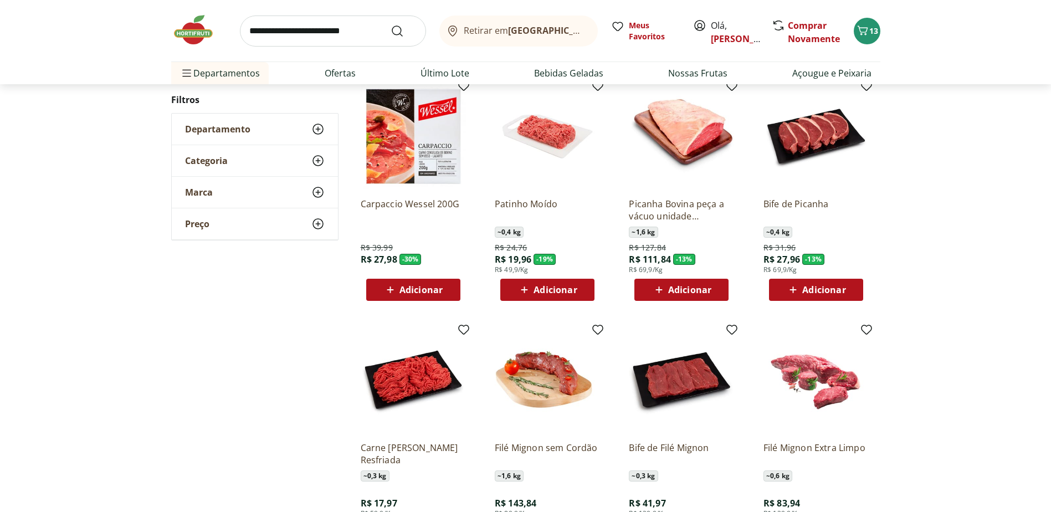
scroll to position [145, 0]
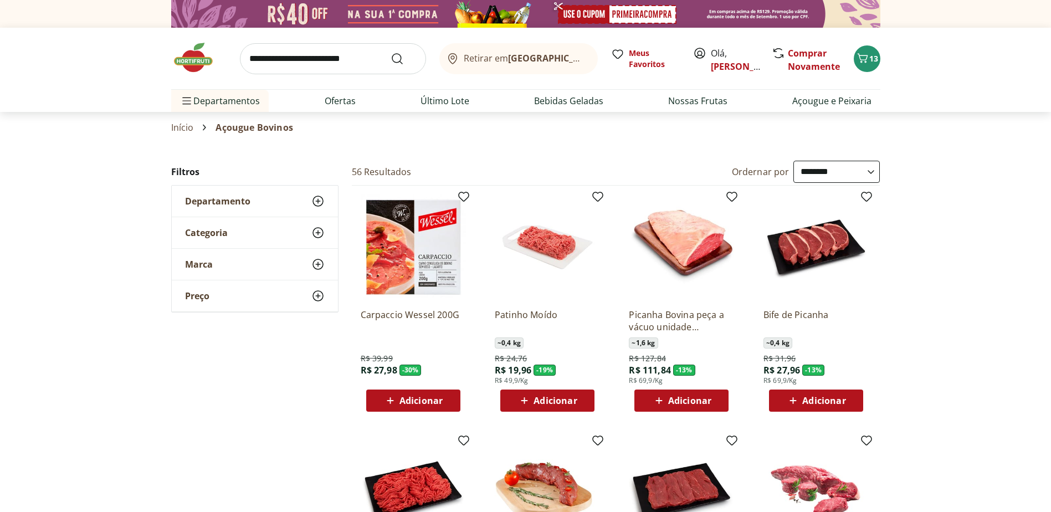
select select "**********"
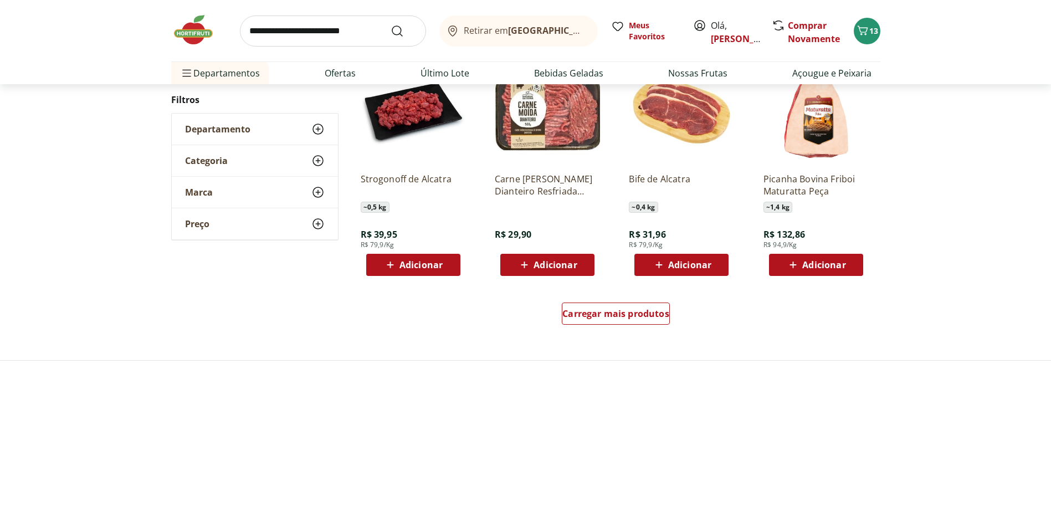
scroll to position [665, 0]
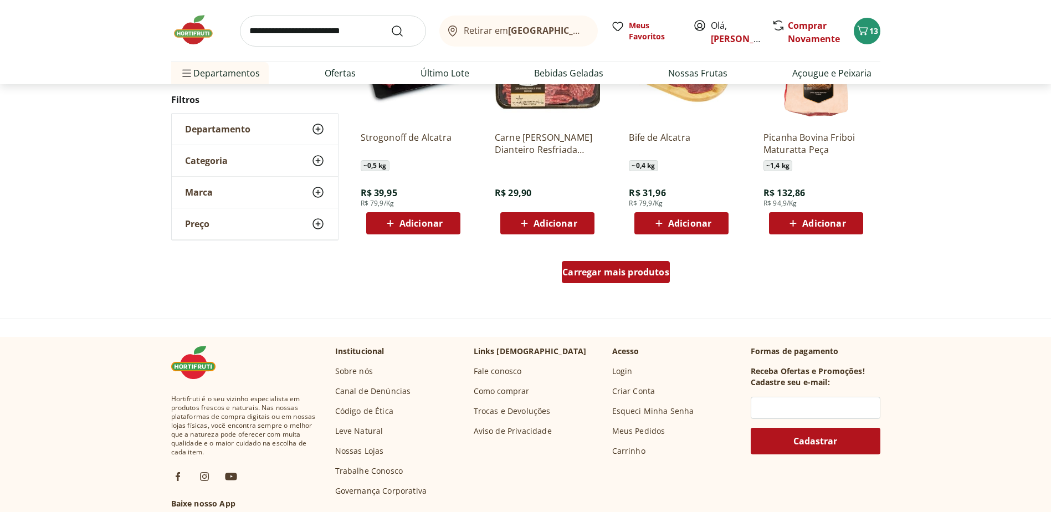
click at [615, 269] on span "Carregar mais produtos" at bounding box center [616, 272] width 107 height 9
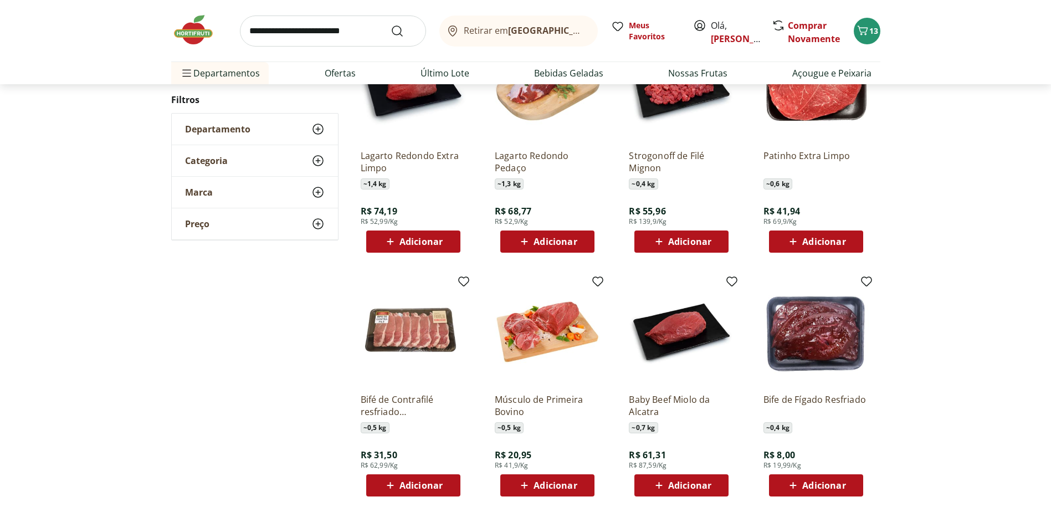
scroll to position [887, 0]
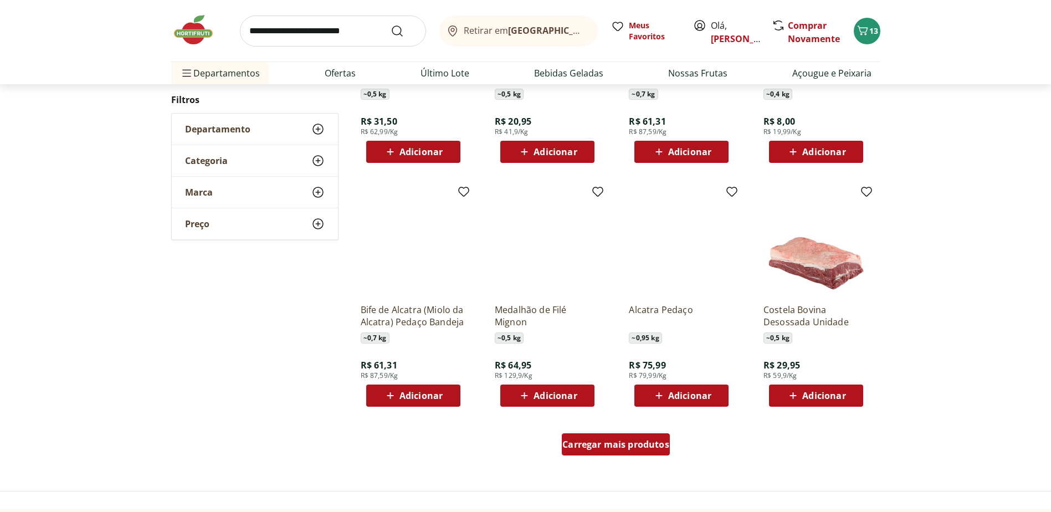
scroll to position [554, 0]
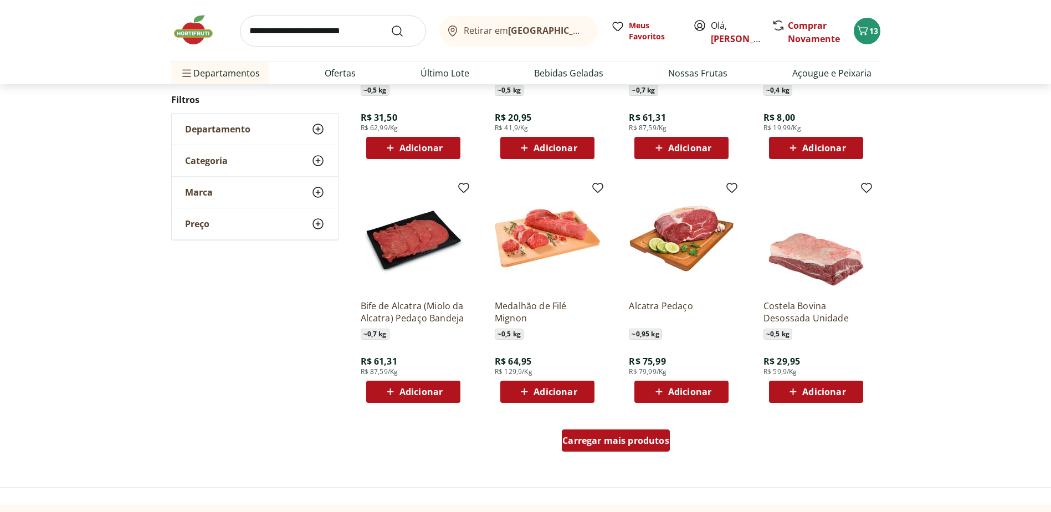
click at [617, 443] on span "Carregar mais produtos" at bounding box center [616, 440] width 107 height 9
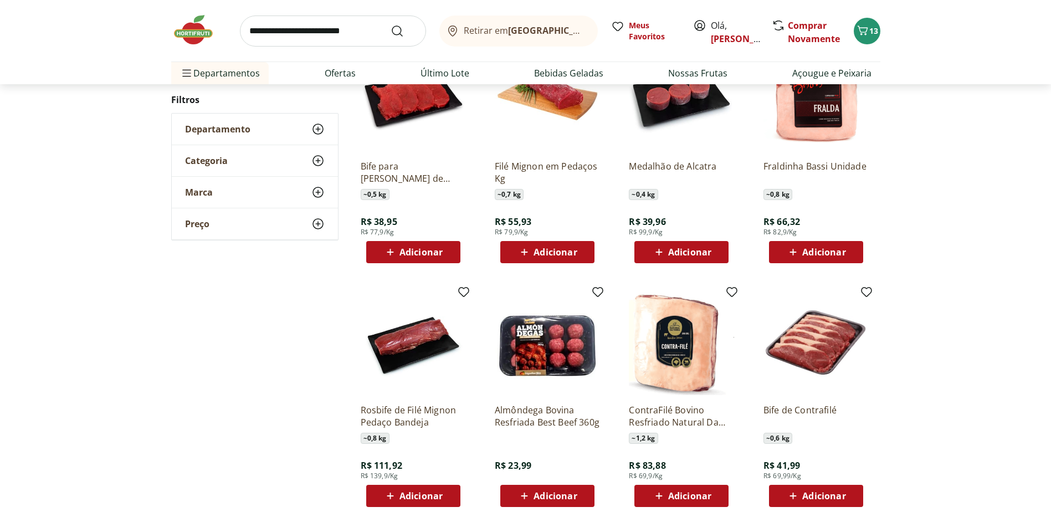
scroll to position [942, 0]
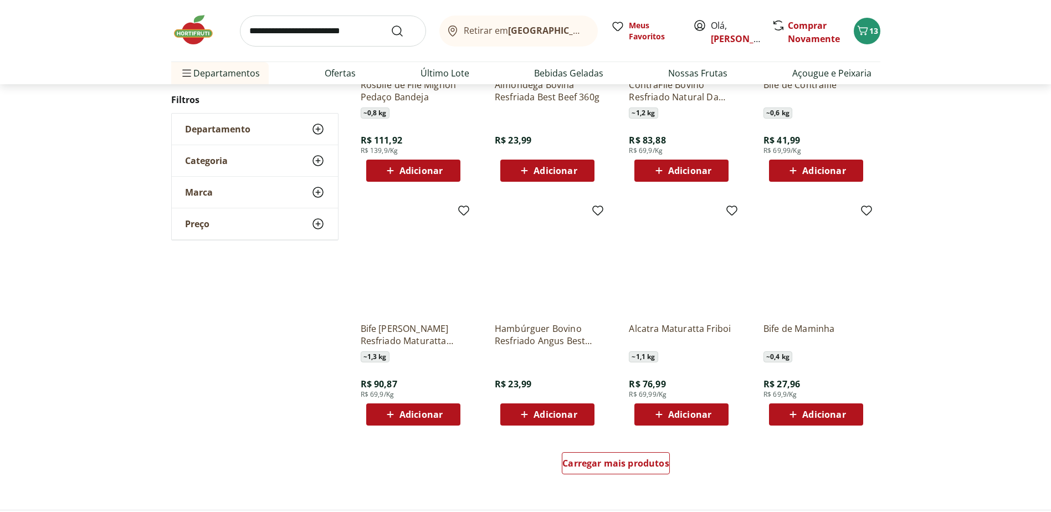
scroll to position [552, 0]
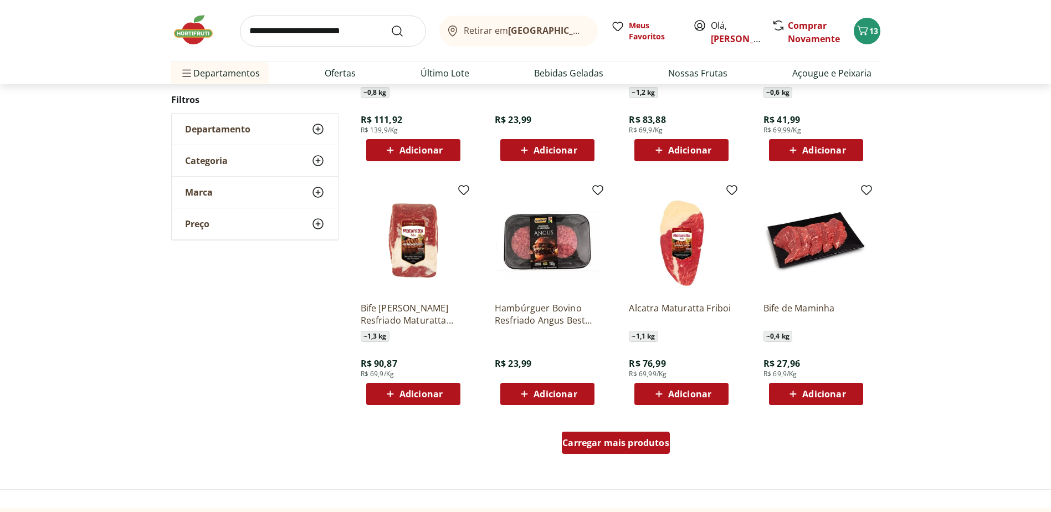
click at [625, 438] on span "Carregar mais produtos" at bounding box center [616, 442] width 107 height 9
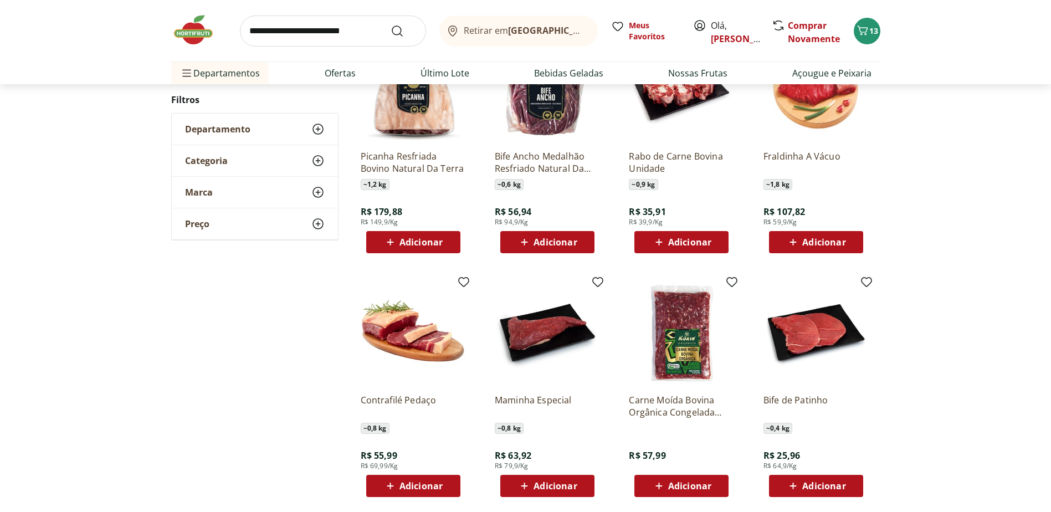
scroll to position [940, 0]
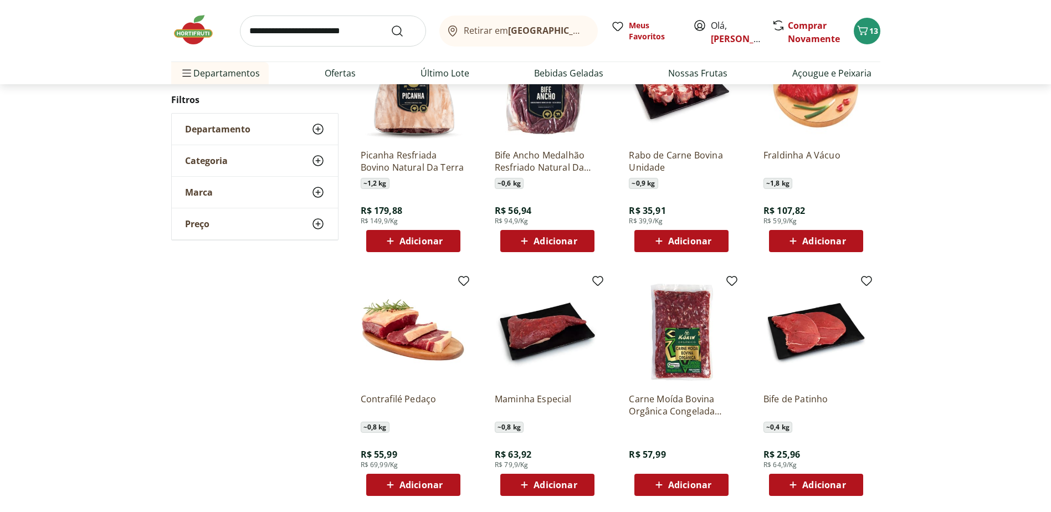
click at [565, 481] on span "Adicionar" at bounding box center [555, 485] width 43 height 9
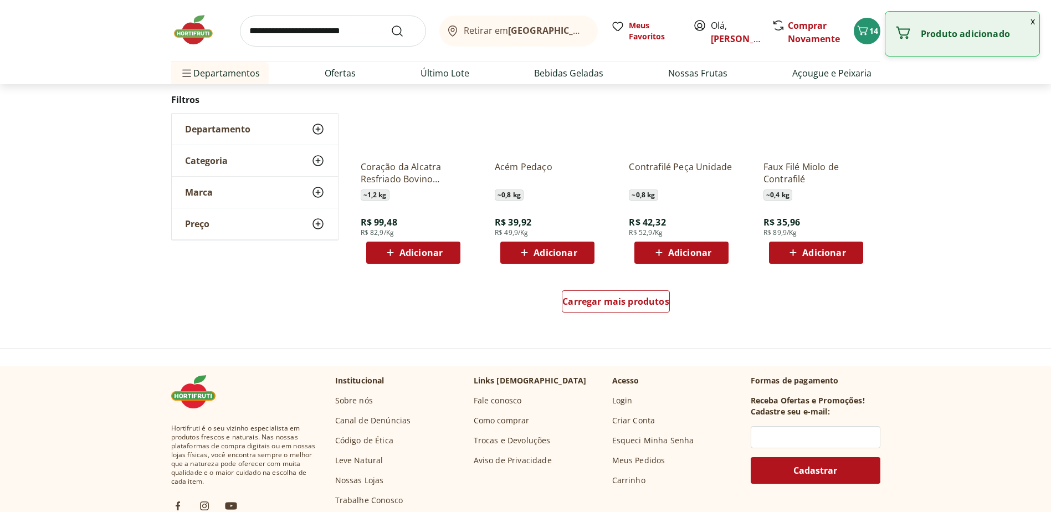
scroll to position [716, 0]
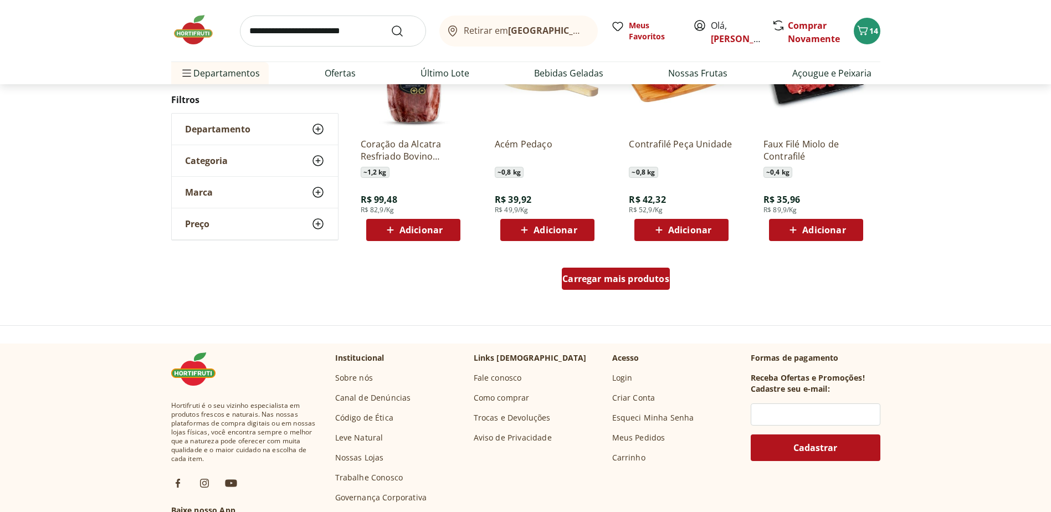
click at [612, 278] on span "Carregar mais produtos" at bounding box center [616, 278] width 107 height 9
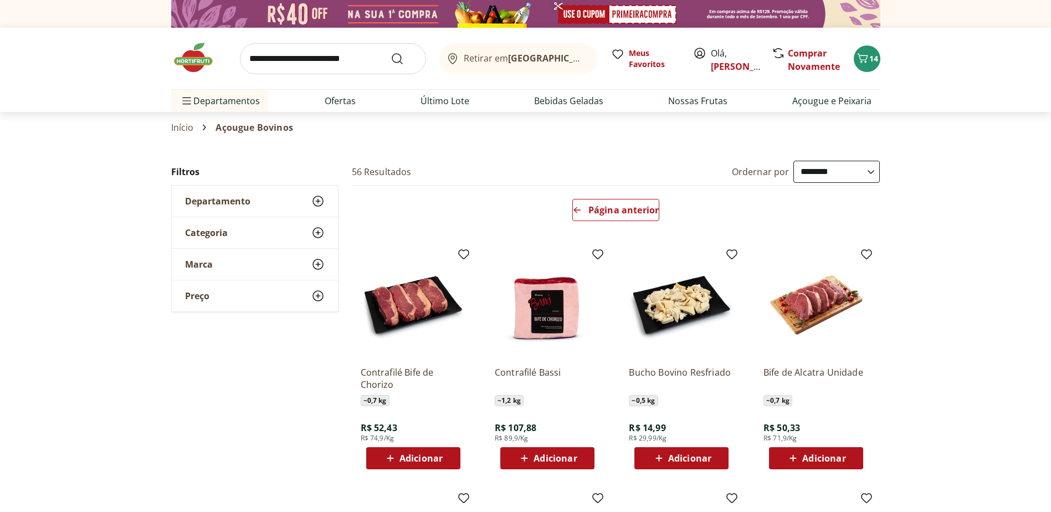
click at [312, 62] on input "search" at bounding box center [333, 58] width 186 height 31
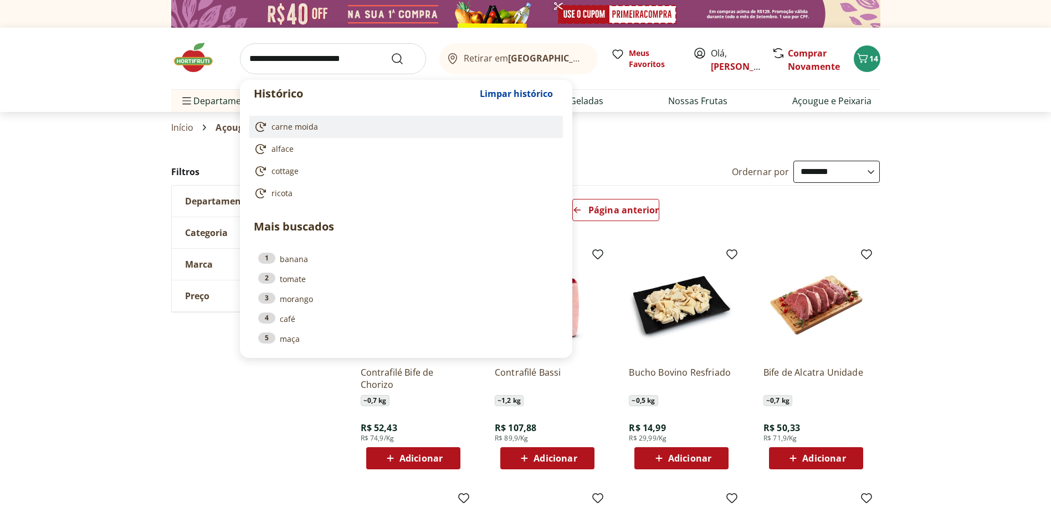
click at [310, 128] on span "carne moida" at bounding box center [295, 126] width 47 height 11
type input "**********"
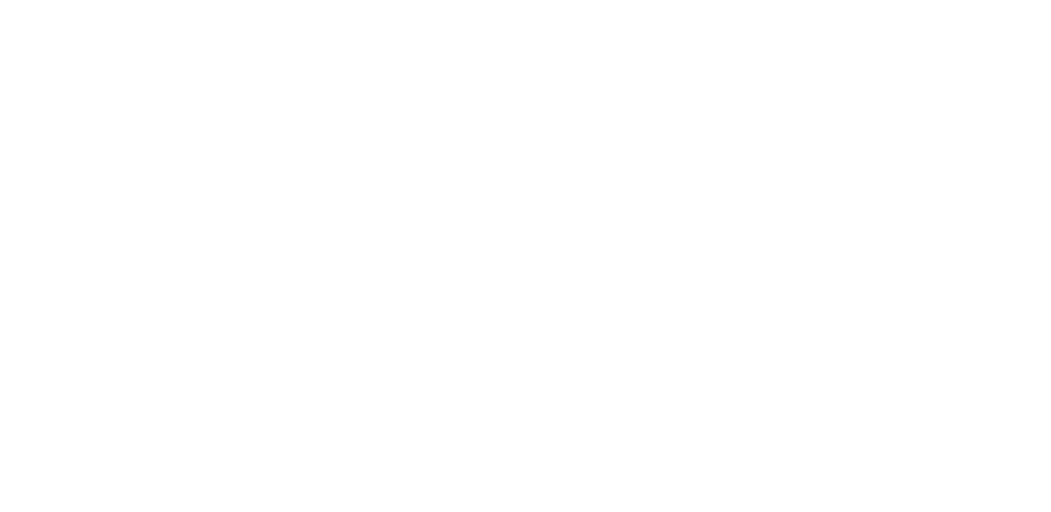
select select "**********"
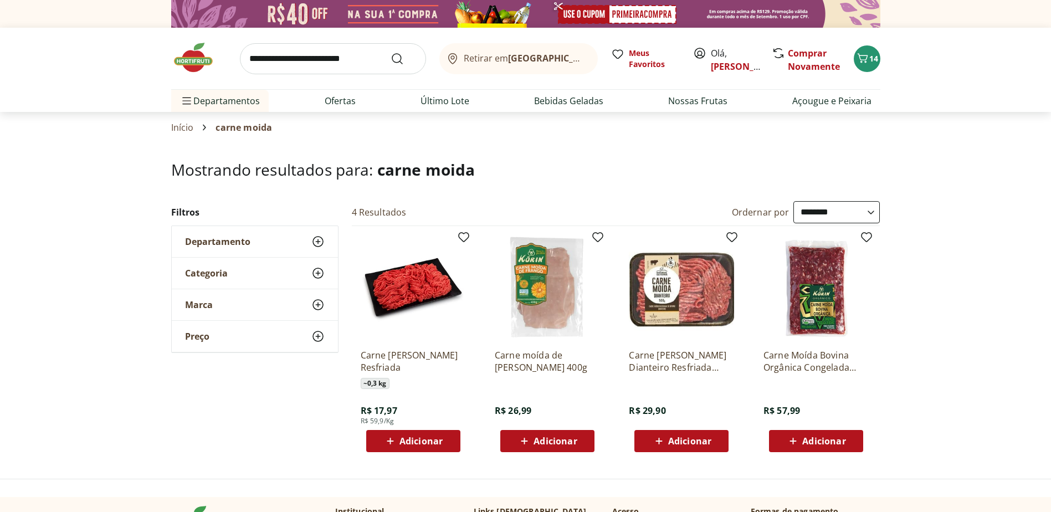
click at [375, 61] on input "search" at bounding box center [333, 58] width 186 height 31
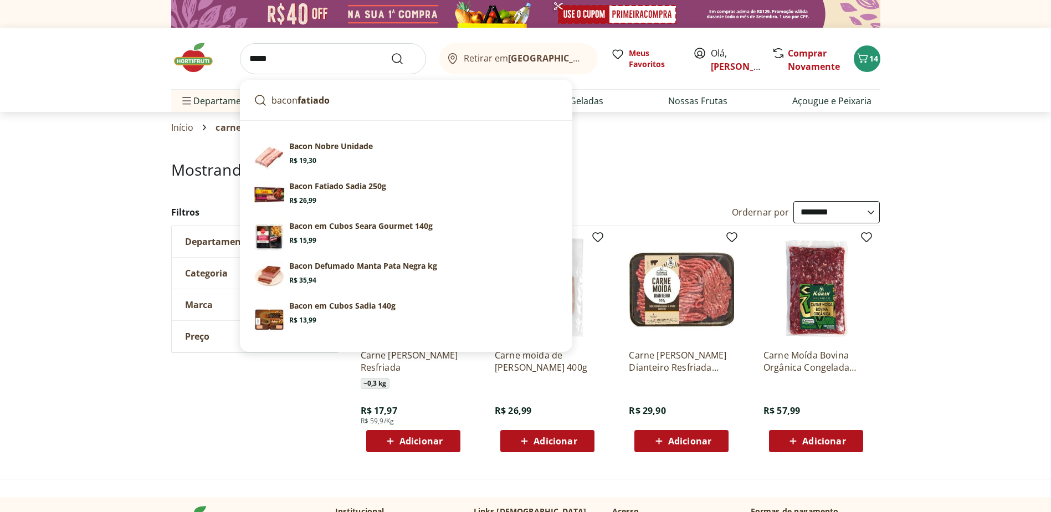
type input "*****"
click at [391, 52] on button "Submit Search" at bounding box center [404, 58] width 27 height 13
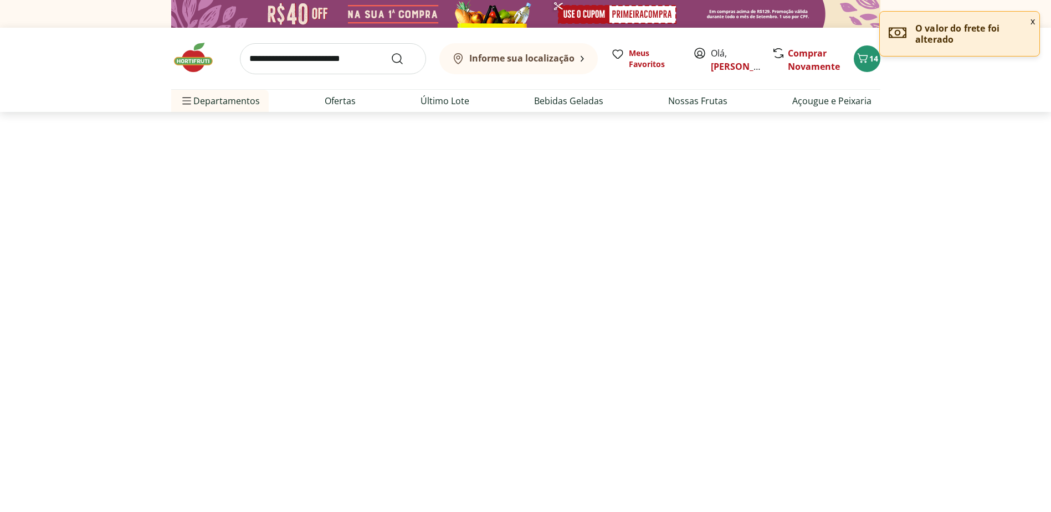
select select "**********"
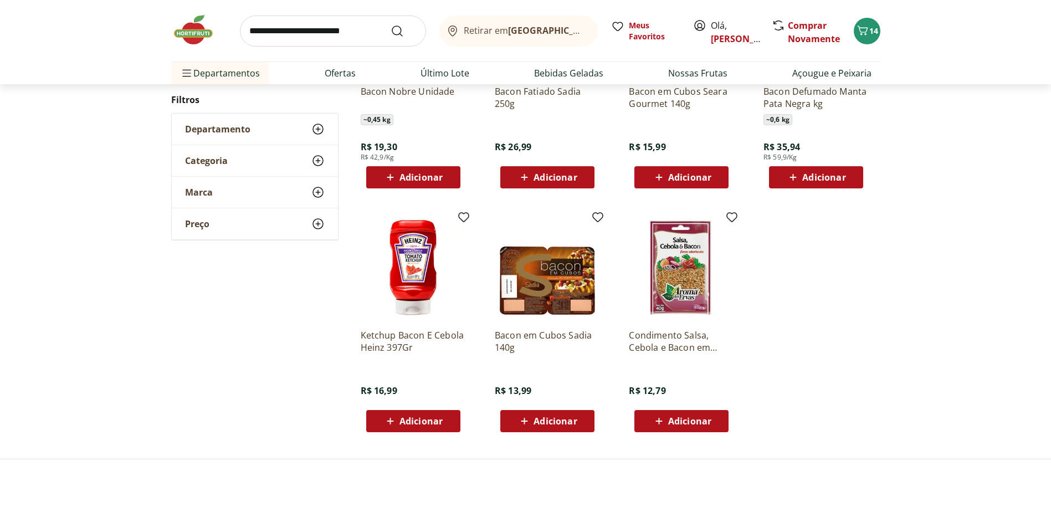
scroll to position [277, 0]
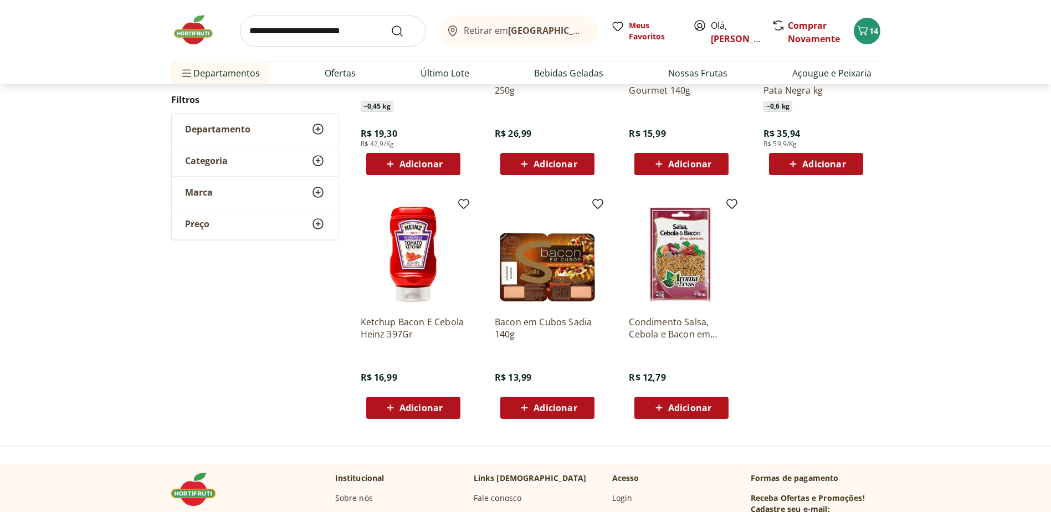
click at [544, 404] on span "Adicionar" at bounding box center [555, 408] width 43 height 9
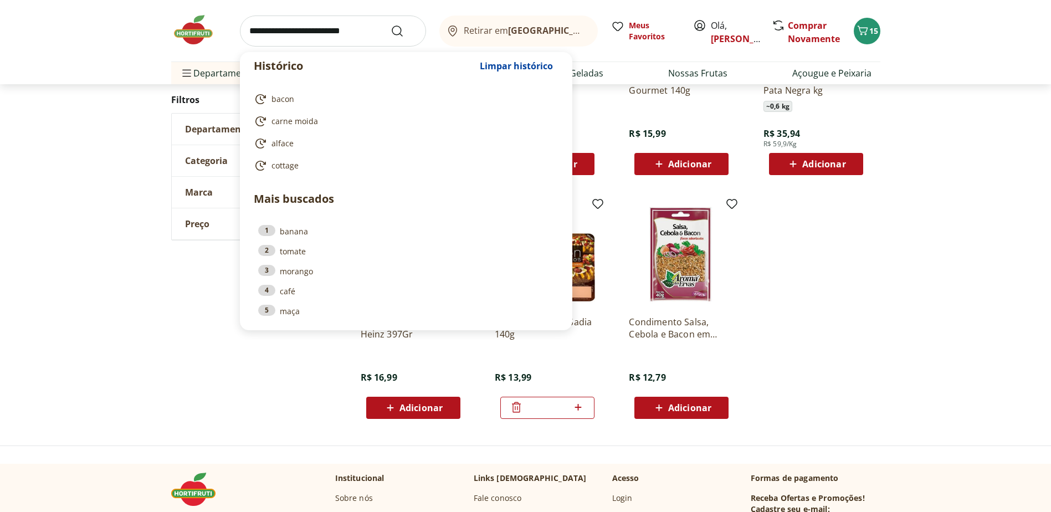
click at [307, 24] on input "search" at bounding box center [333, 31] width 186 height 31
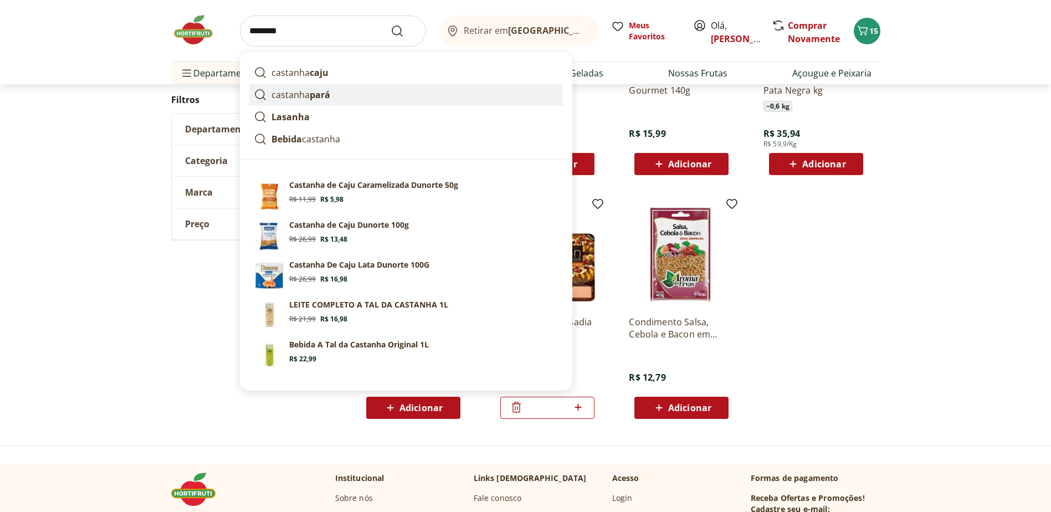
click at [305, 96] on p "castanha pará" at bounding box center [301, 94] width 59 height 13
type input "**********"
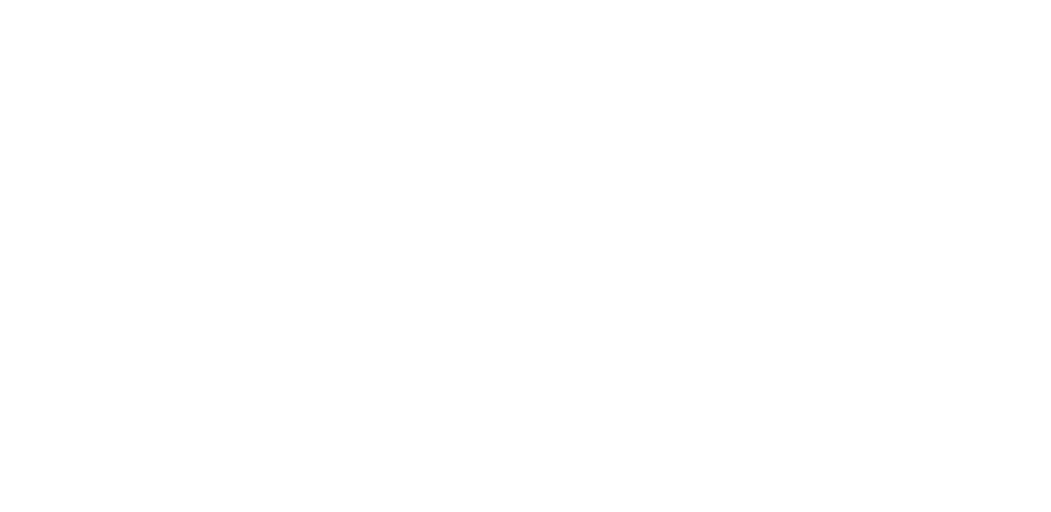
select select "**********"
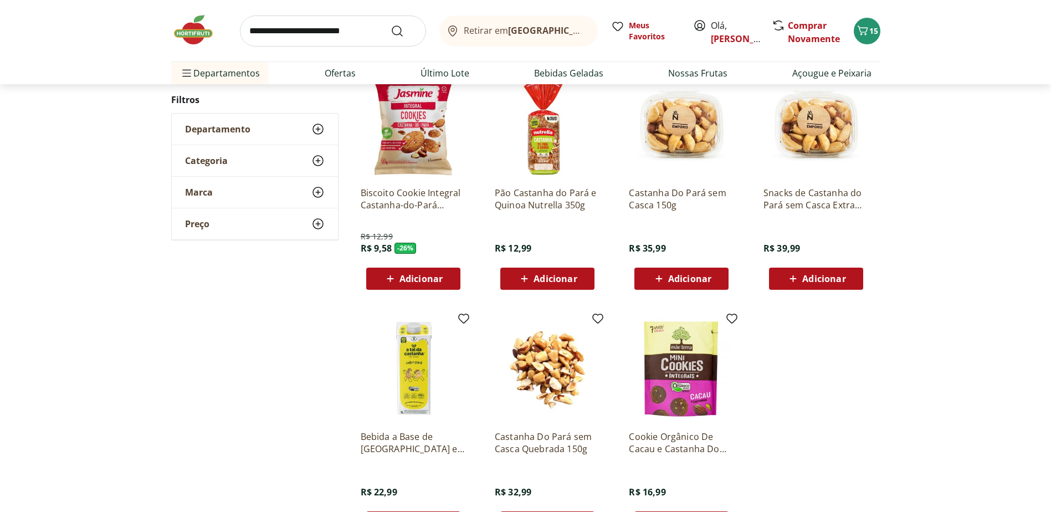
scroll to position [166, 0]
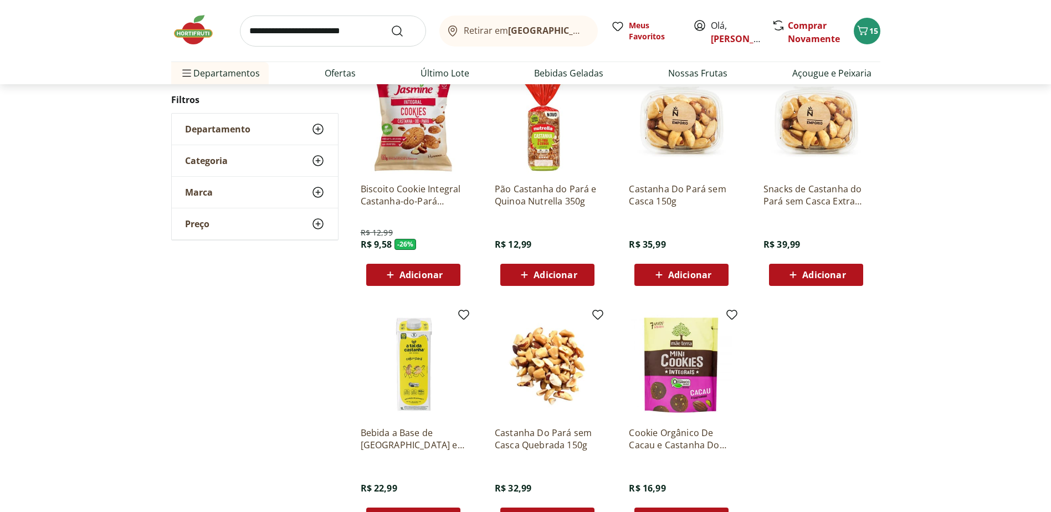
click at [681, 272] on span "Adicionar" at bounding box center [689, 274] width 43 height 9
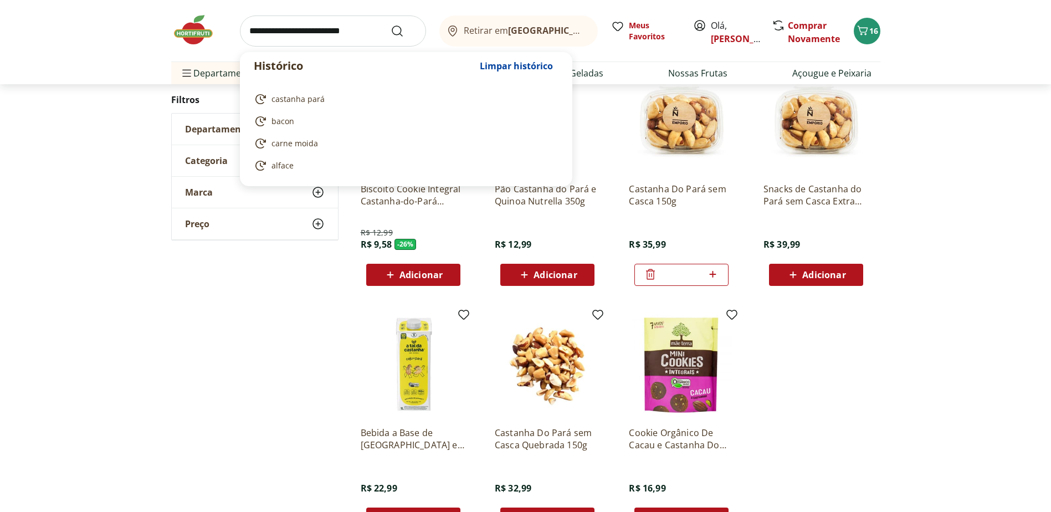
click at [279, 30] on input "search" at bounding box center [333, 31] width 186 height 31
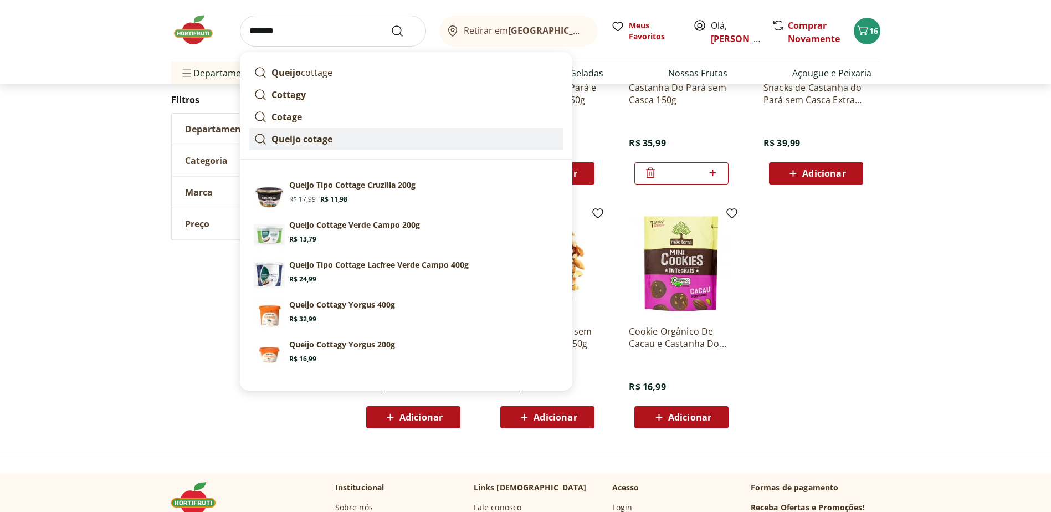
scroll to position [277, 0]
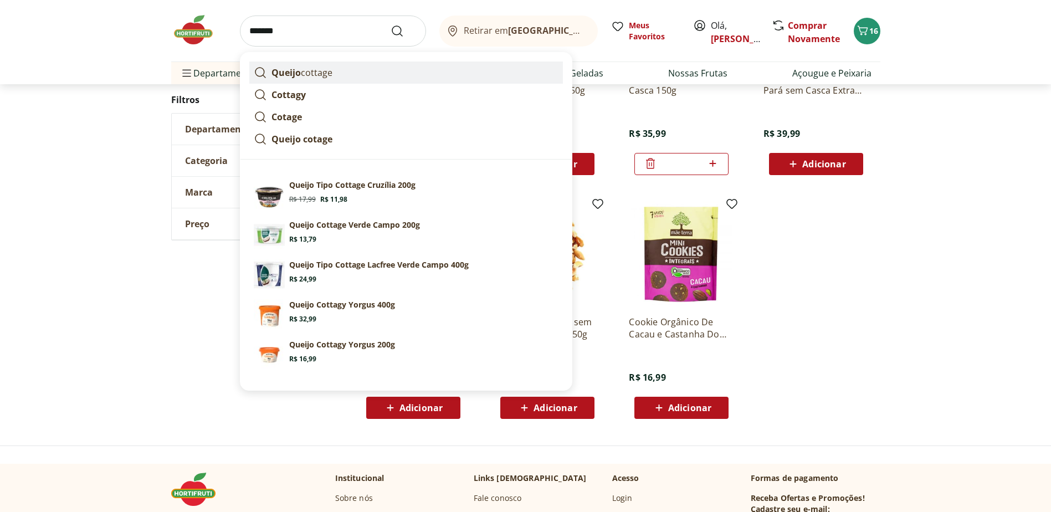
click at [291, 74] on strong "Queijo" at bounding box center [286, 73] width 29 height 12
type input "**********"
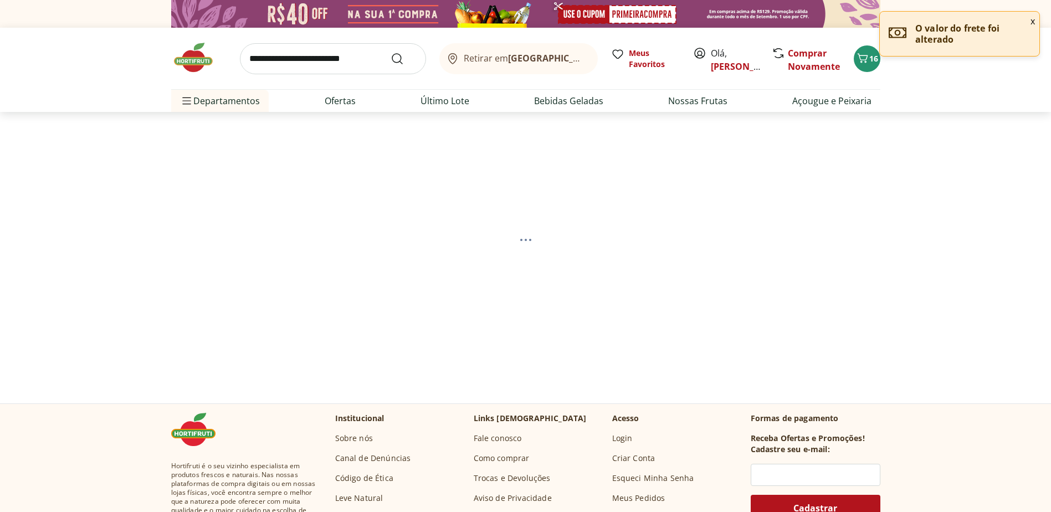
select select "**********"
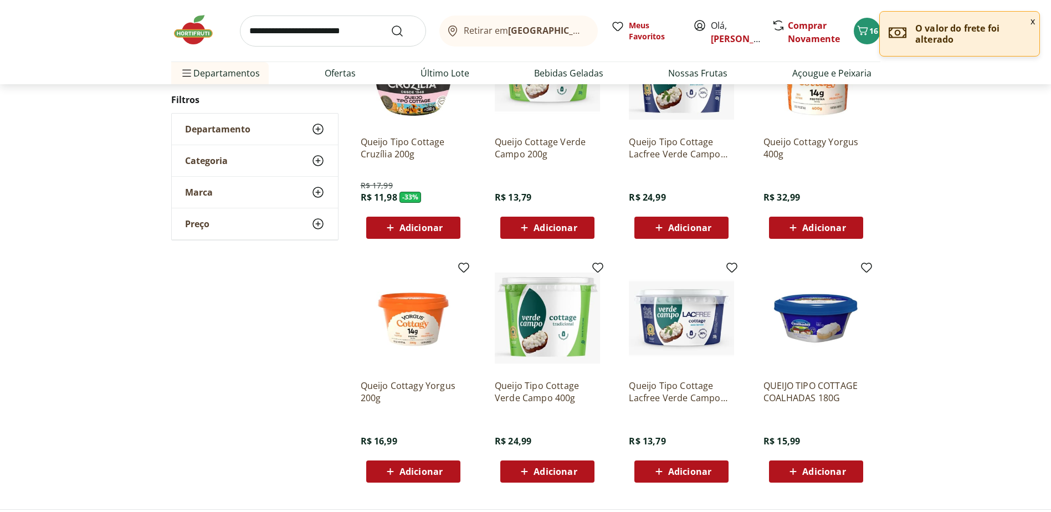
scroll to position [333, 0]
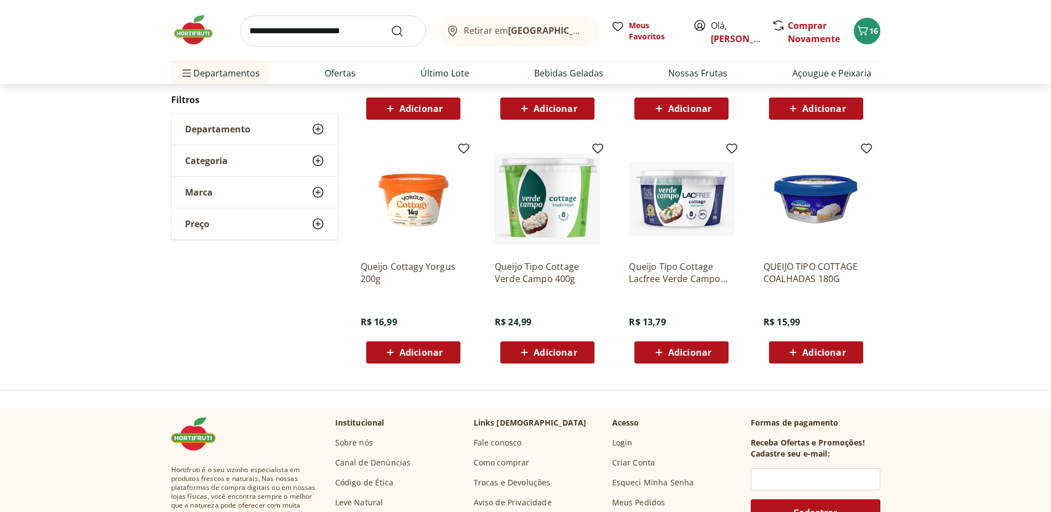
click at [547, 351] on span "Adicionar" at bounding box center [555, 352] width 43 height 9
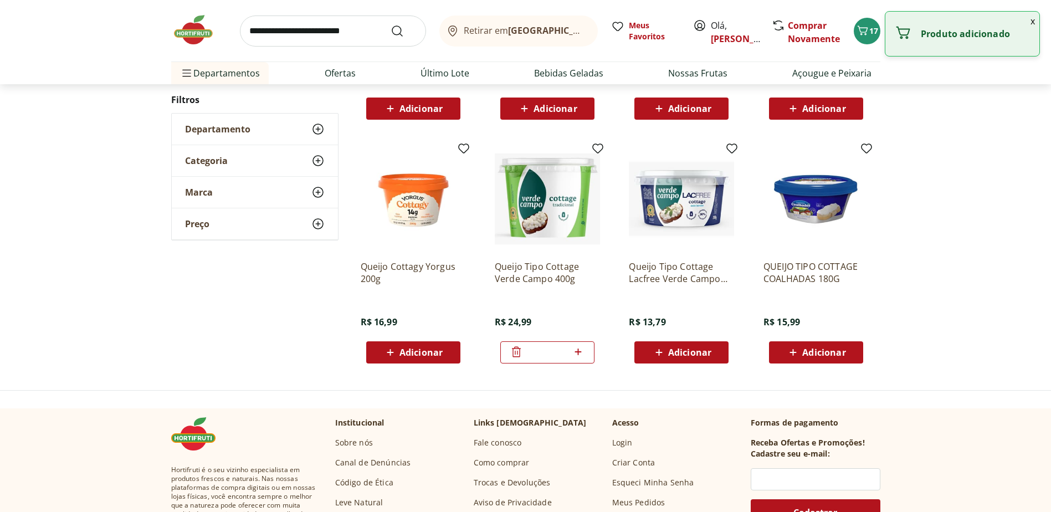
click at [580, 352] on icon at bounding box center [578, 352] width 7 height 7
type input "*"
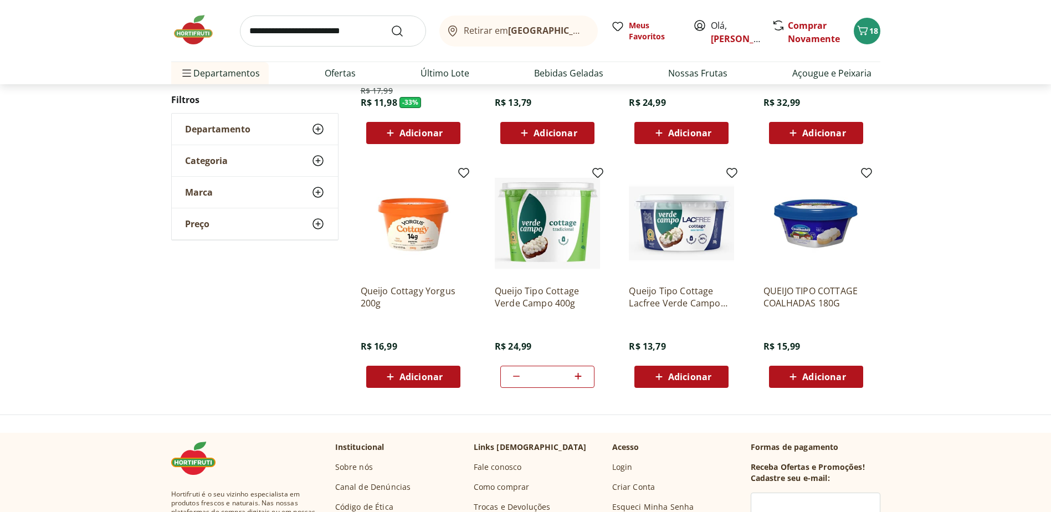
scroll to position [388, 0]
